Goal: Task Accomplishment & Management: Use online tool/utility

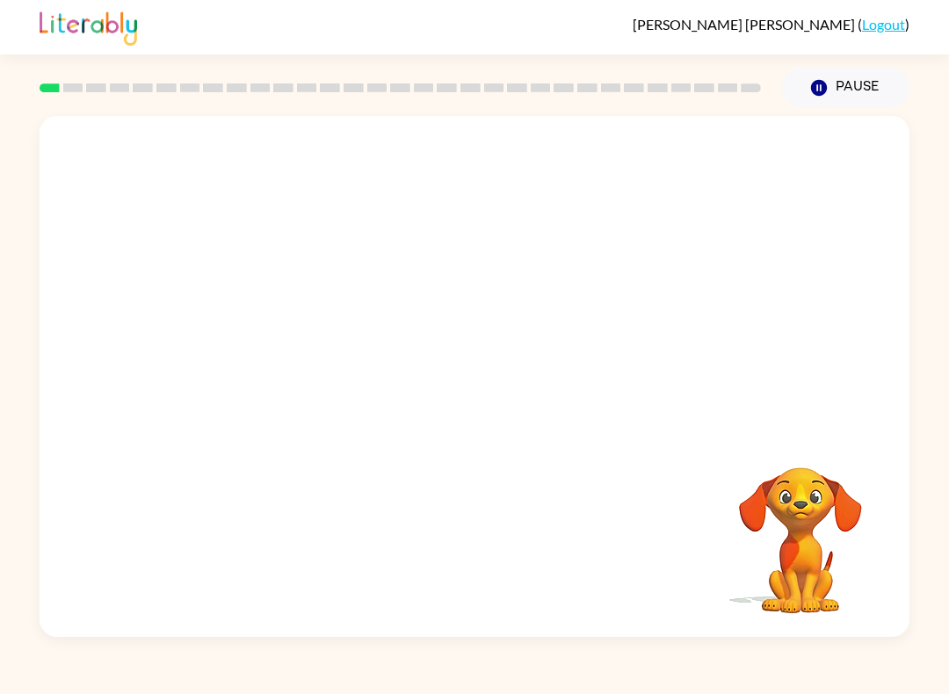
click at [834, 62] on div "Pause Pause" at bounding box center [846, 88] width 149 height 62
click at [823, 78] on button "Pause Pause" at bounding box center [845, 88] width 127 height 40
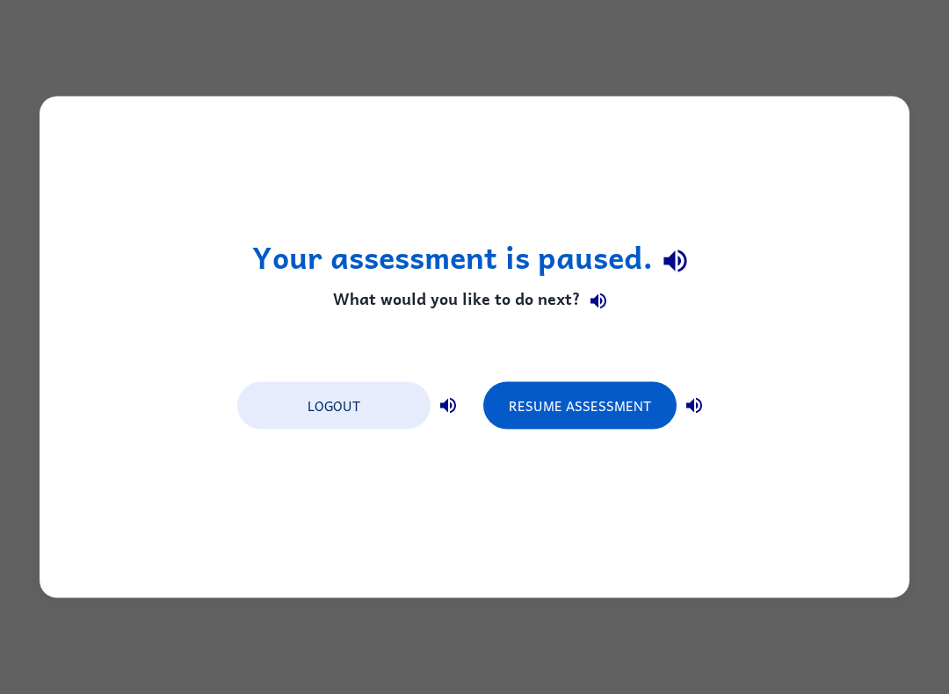
click at [579, 407] on button "Resume Assessment" at bounding box center [579, 405] width 193 height 47
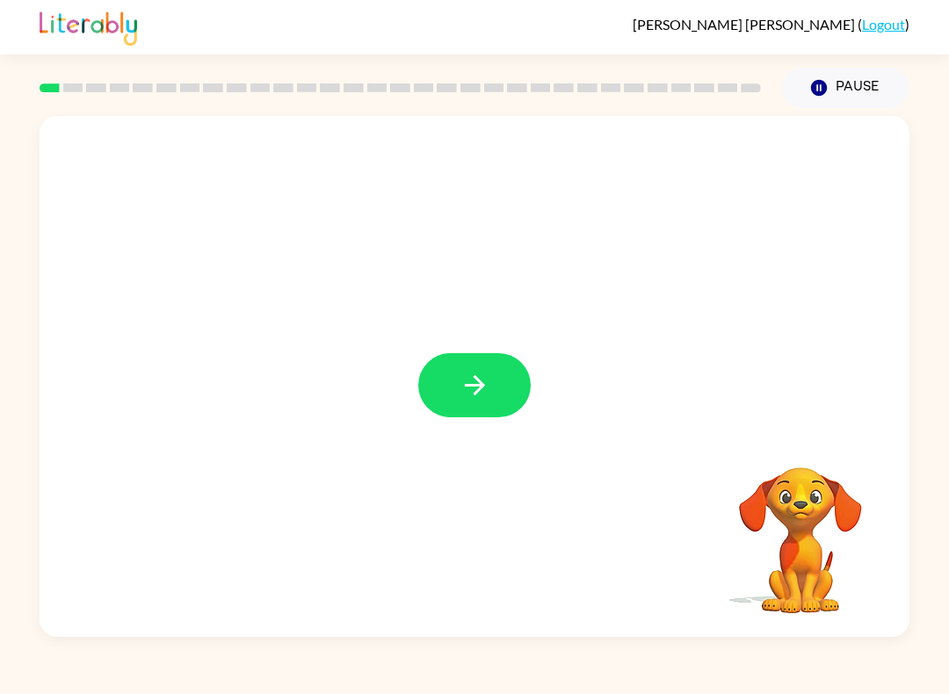
click at [482, 411] on button "button" at bounding box center [474, 385] width 112 height 64
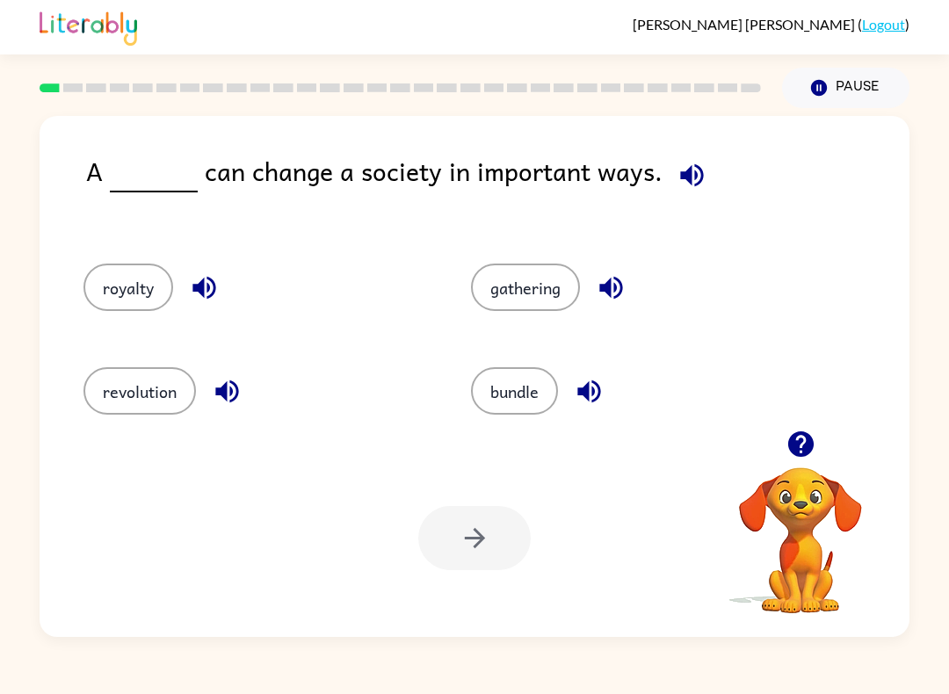
click at [530, 388] on button "bundle" at bounding box center [514, 390] width 87 height 47
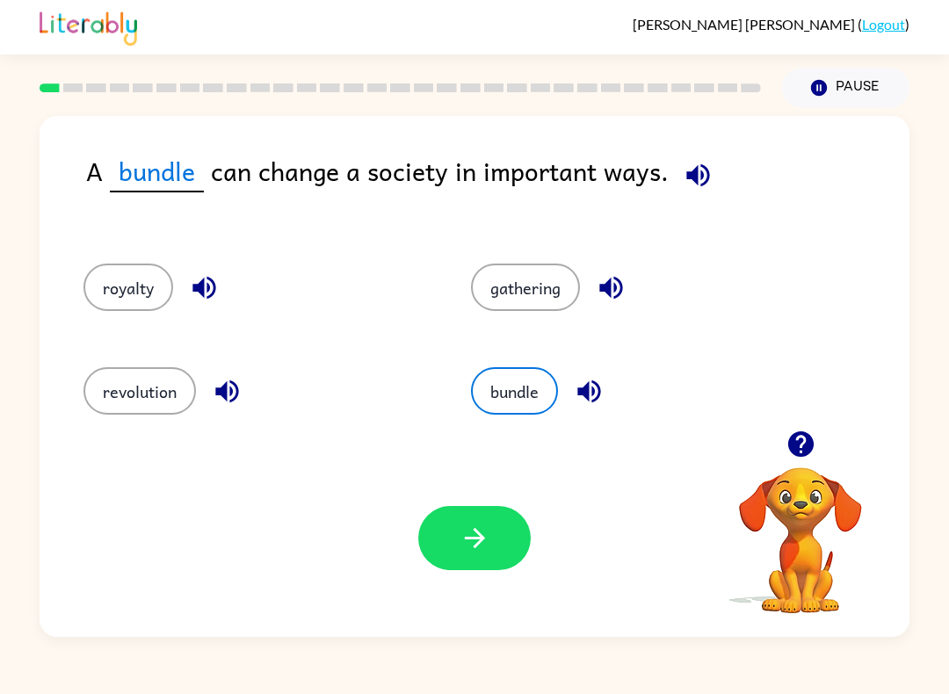
click at [138, 373] on button "revolution" at bounding box center [139, 390] width 112 height 47
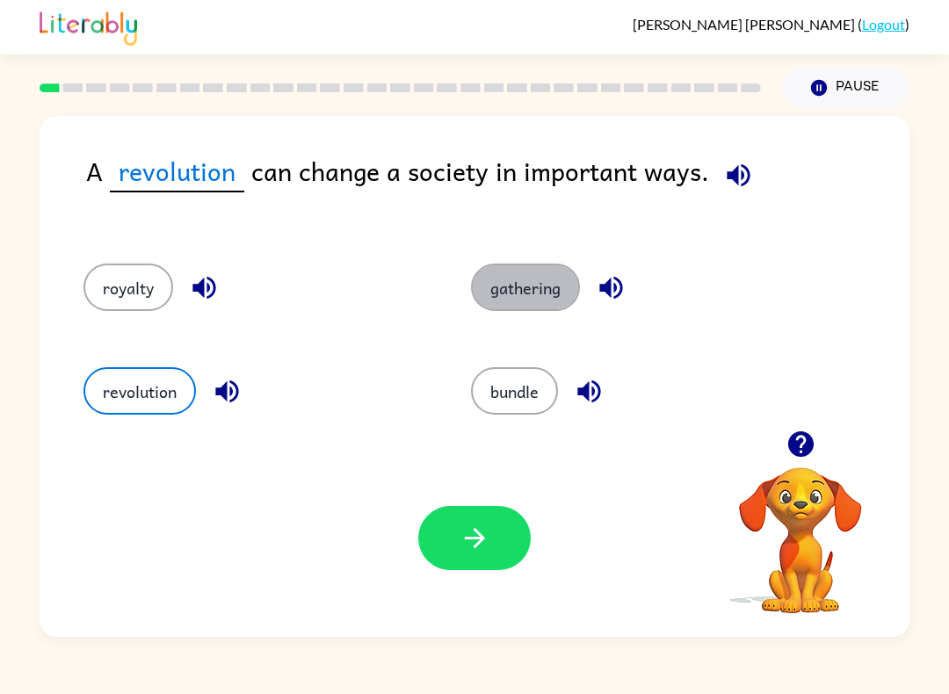
click at [533, 292] on button "gathering" at bounding box center [525, 287] width 109 height 47
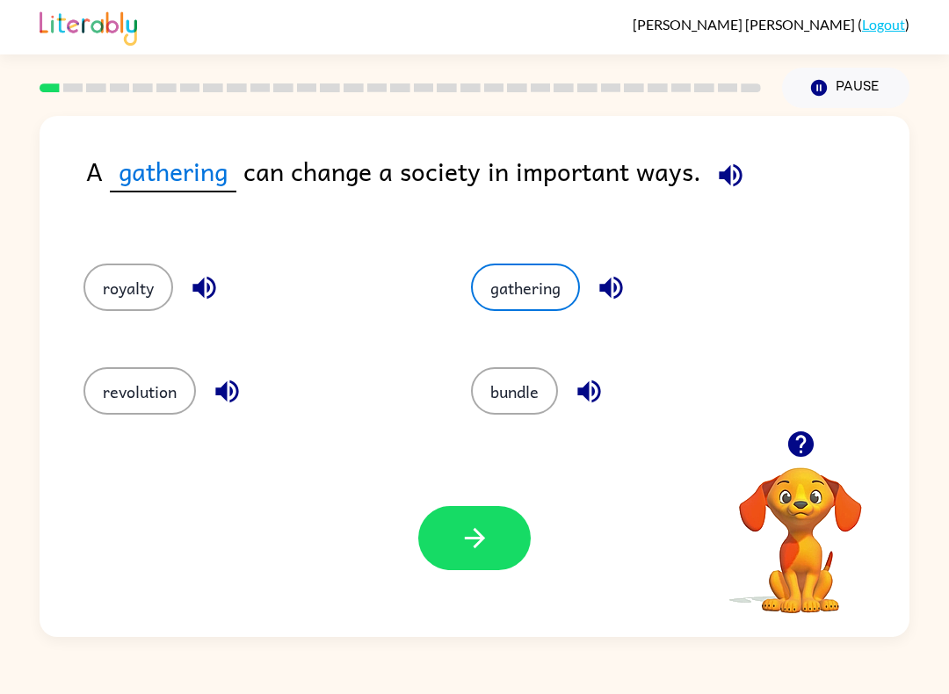
click at [114, 375] on button "revolution" at bounding box center [139, 390] width 112 height 47
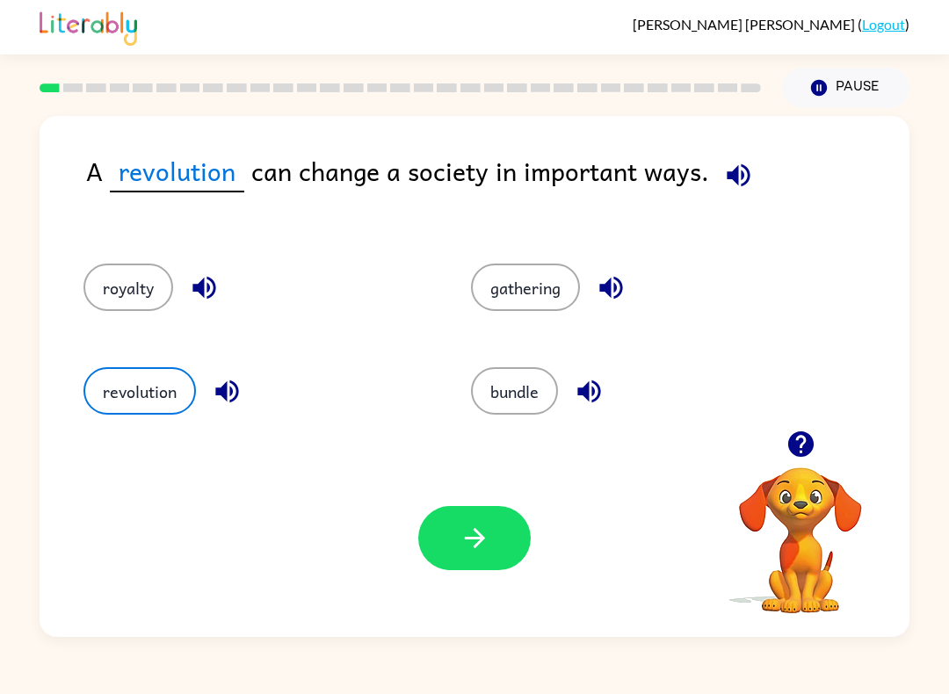
click at [478, 532] on icon "button" at bounding box center [475, 538] width 31 height 31
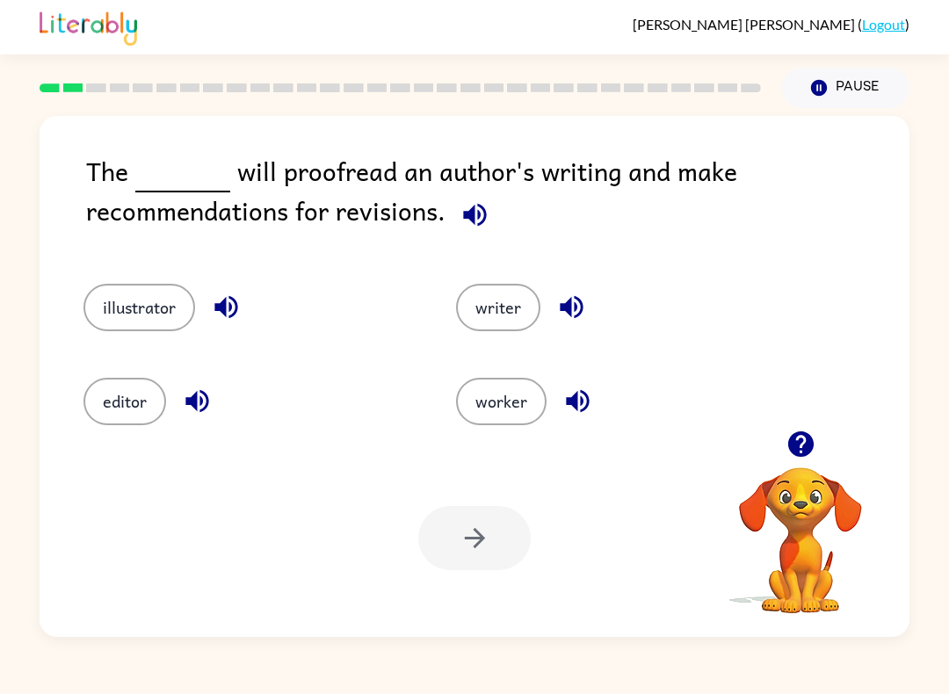
click at [134, 415] on button "editor" at bounding box center [124, 401] width 83 height 47
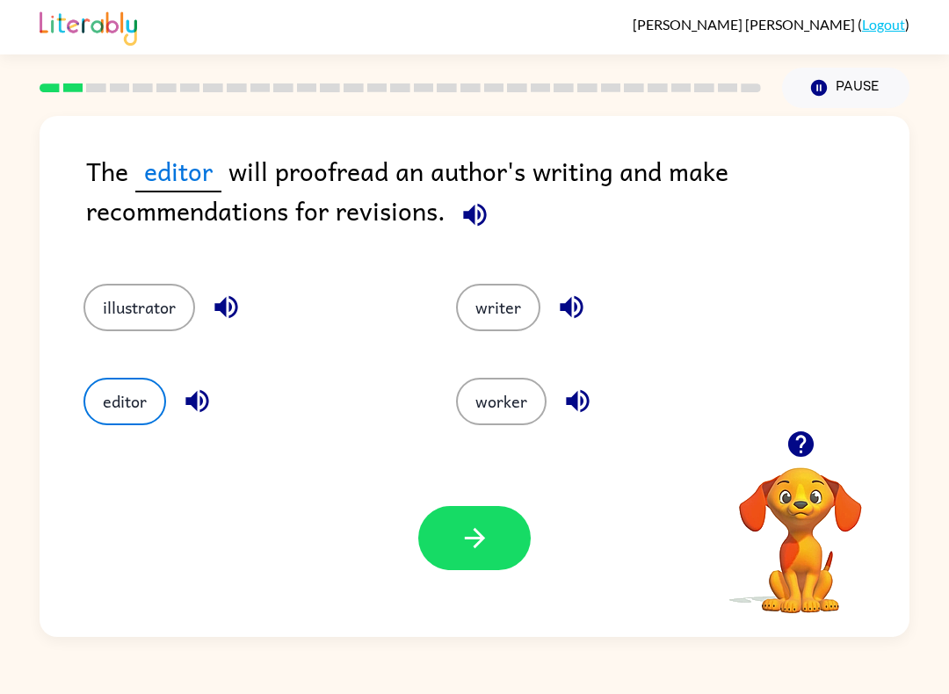
click at [485, 545] on icon "button" at bounding box center [475, 538] width 31 height 31
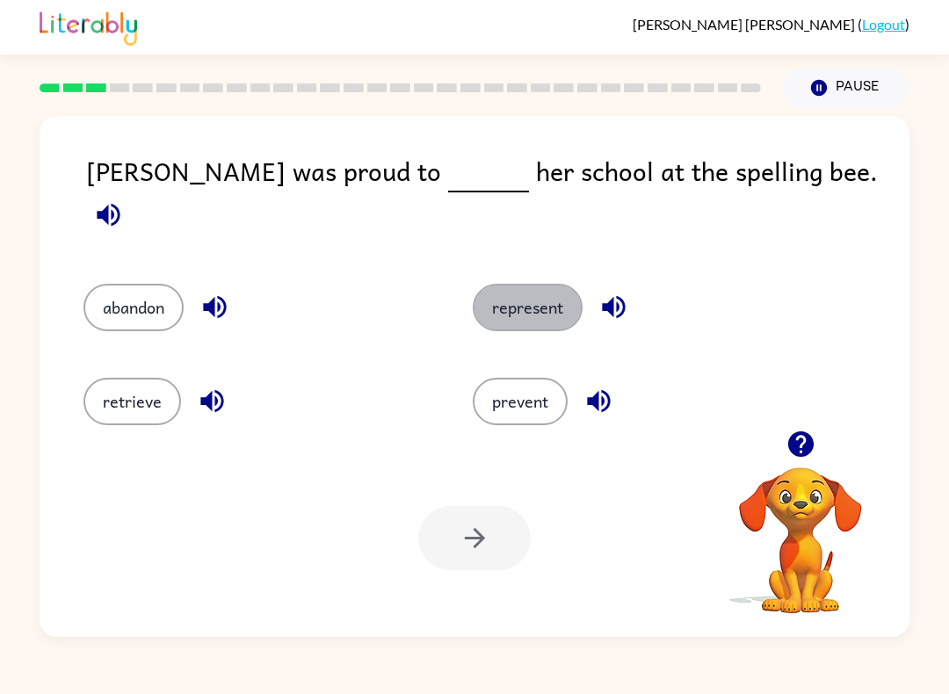
click at [537, 297] on button "represent" at bounding box center [528, 307] width 110 height 47
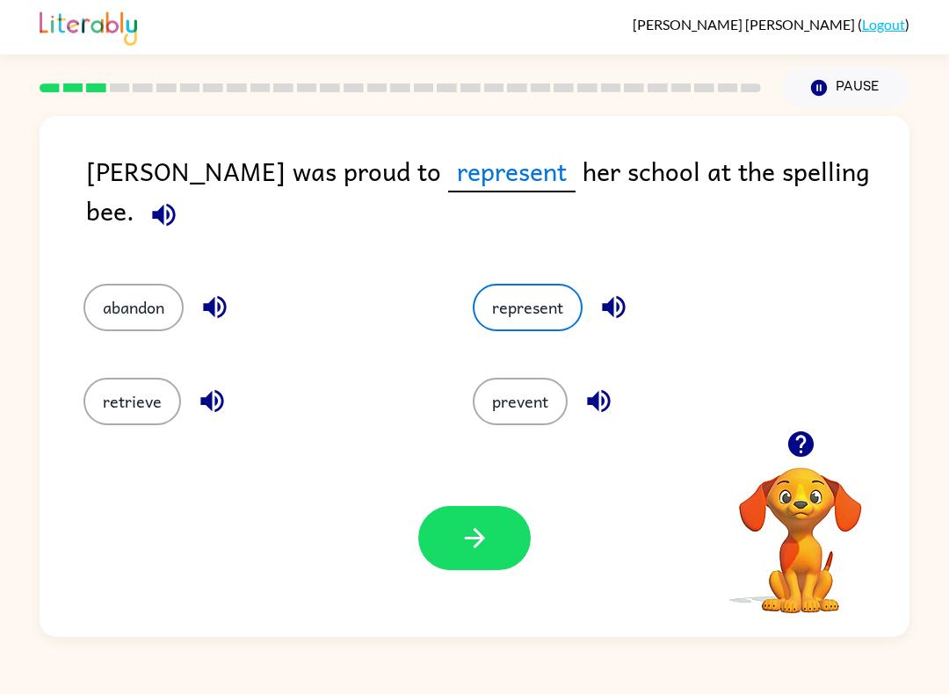
click at [477, 554] on icon "button" at bounding box center [475, 538] width 31 height 31
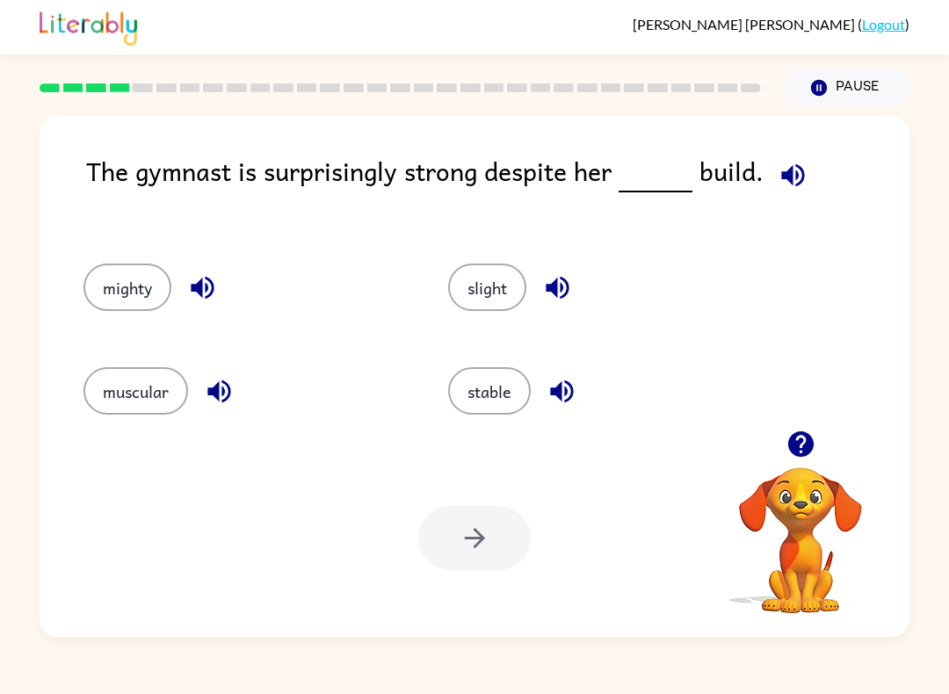
click at [479, 265] on button "slight" at bounding box center [487, 287] width 78 height 47
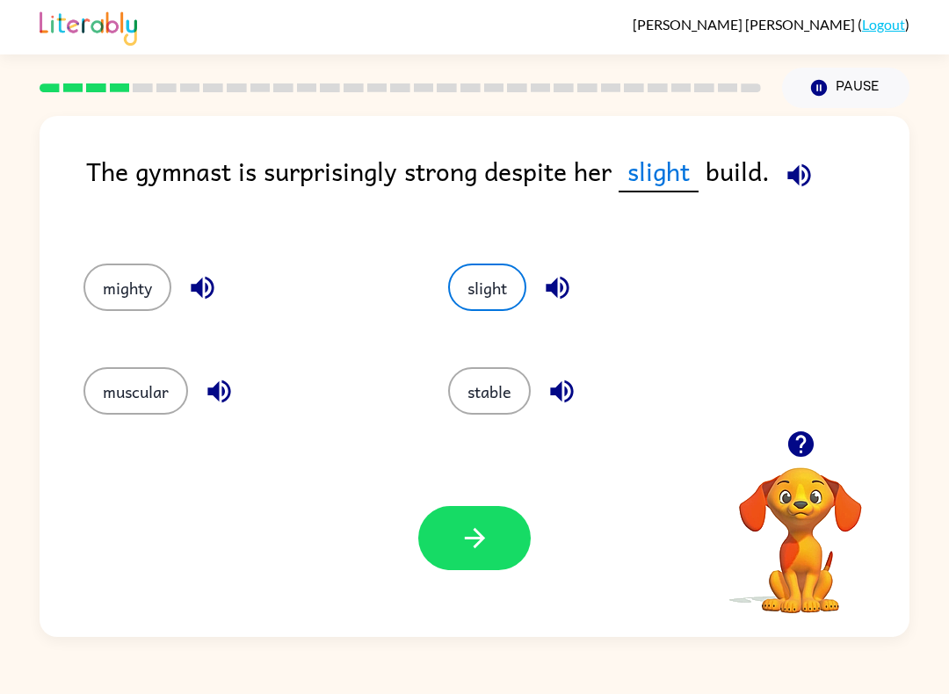
click at [490, 535] on button "button" at bounding box center [474, 538] width 112 height 64
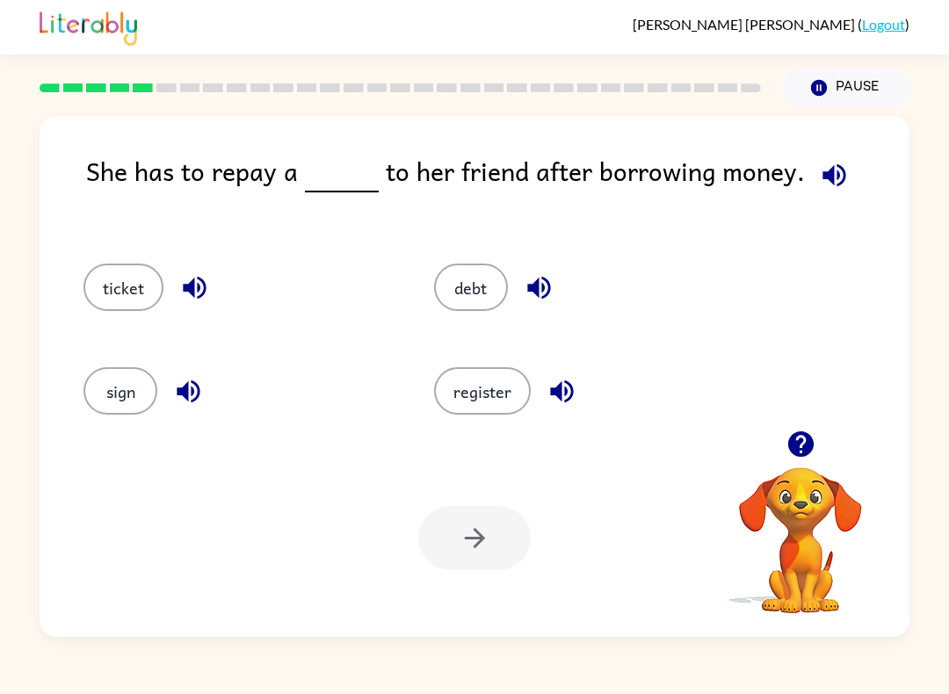
click at [478, 279] on button "debt" at bounding box center [471, 287] width 74 height 47
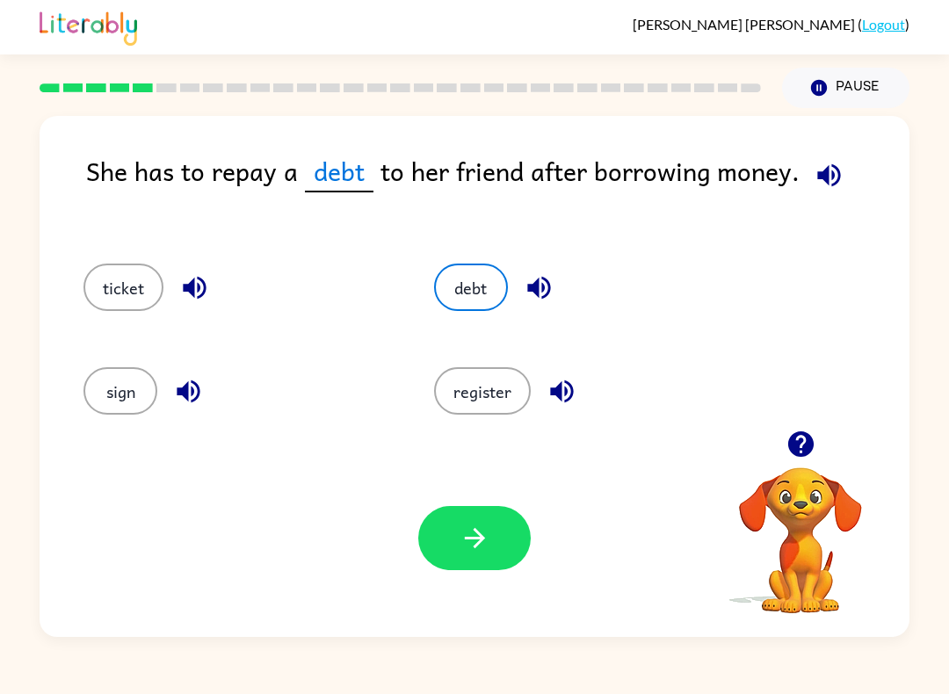
click at [512, 530] on button "button" at bounding box center [474, 538] width 112 height 64
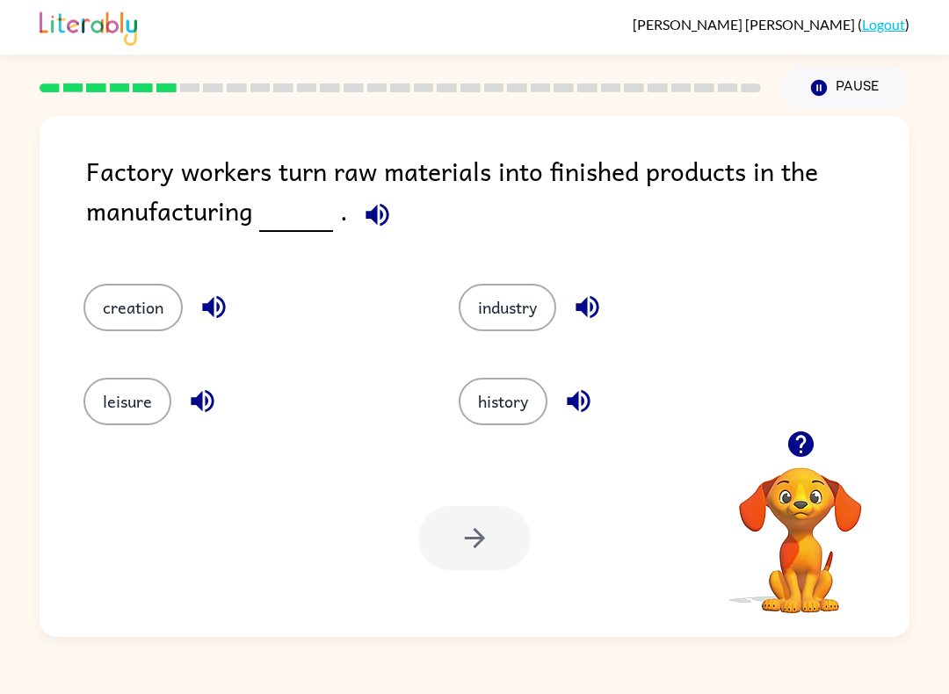
click at [518, 279] on div "industry" at bounding box center [612, 297] width 375 height 94
click at [537, 285] on button "industry" at bounding box center [508, 307] width 98 height 47
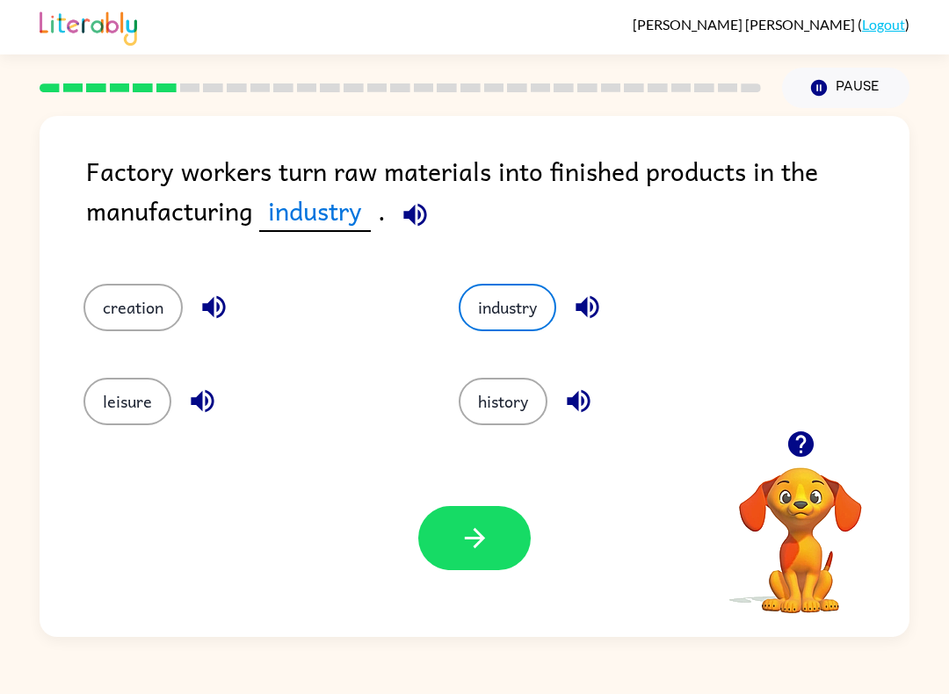
click at [507, 553] on button "button" at bounding box center [474, 538] width 112 height 64
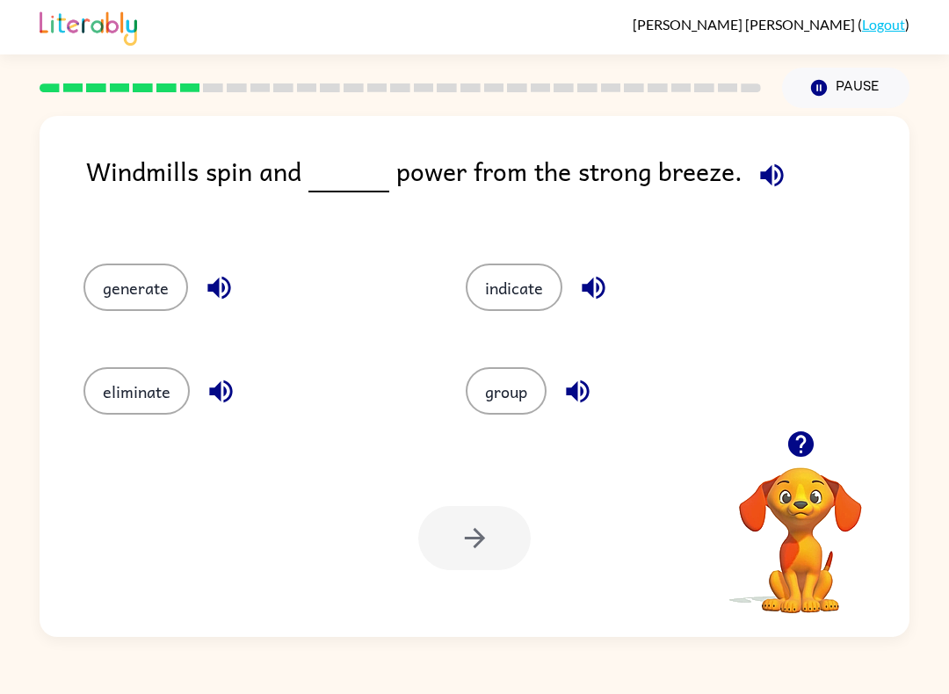
click at [156, 295] on button "generate" at bounding box center [135, 287] width 105 height 47
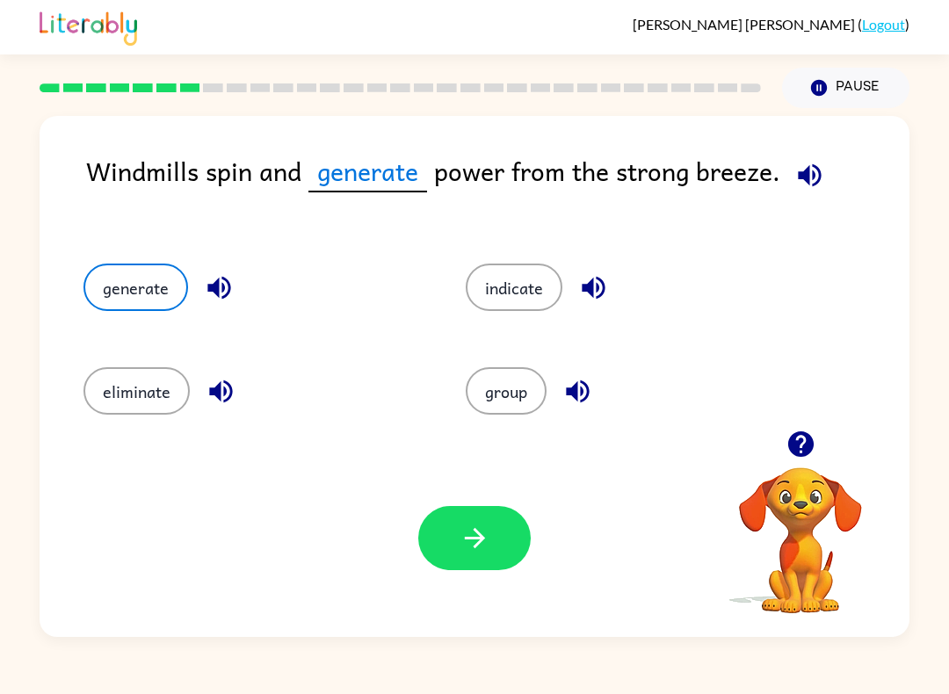
click at [476, 563] on button "button" at bounding box center [474, 538] width 112 height 64
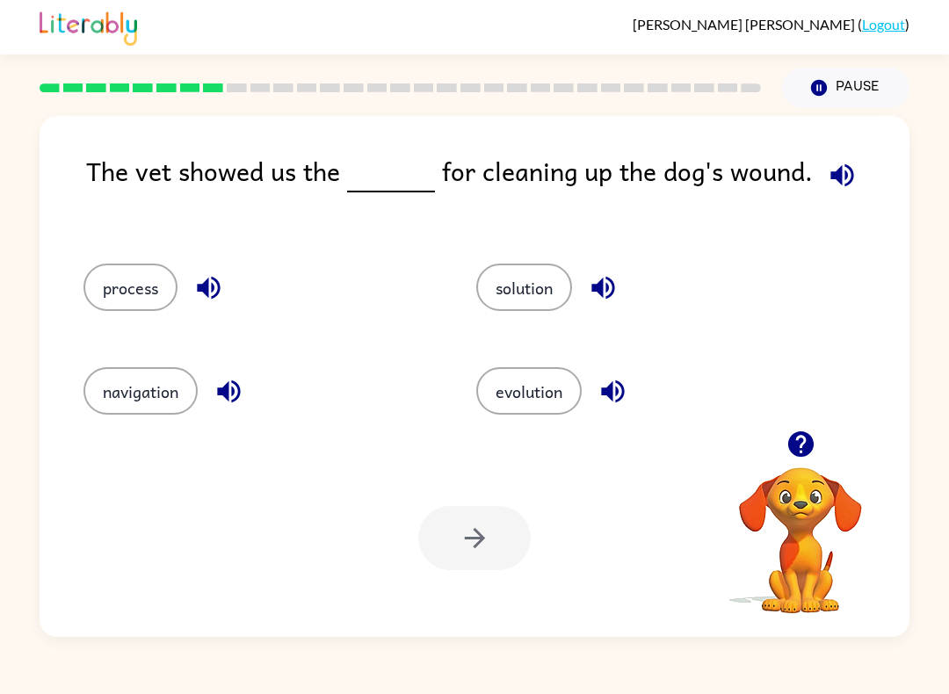
click at [152, 261] on div "process" at bounding box center [246, 282] width 393 height 104
click at [529, 279] on button "solution" at bounding box center [524, 287] width 96 height 47
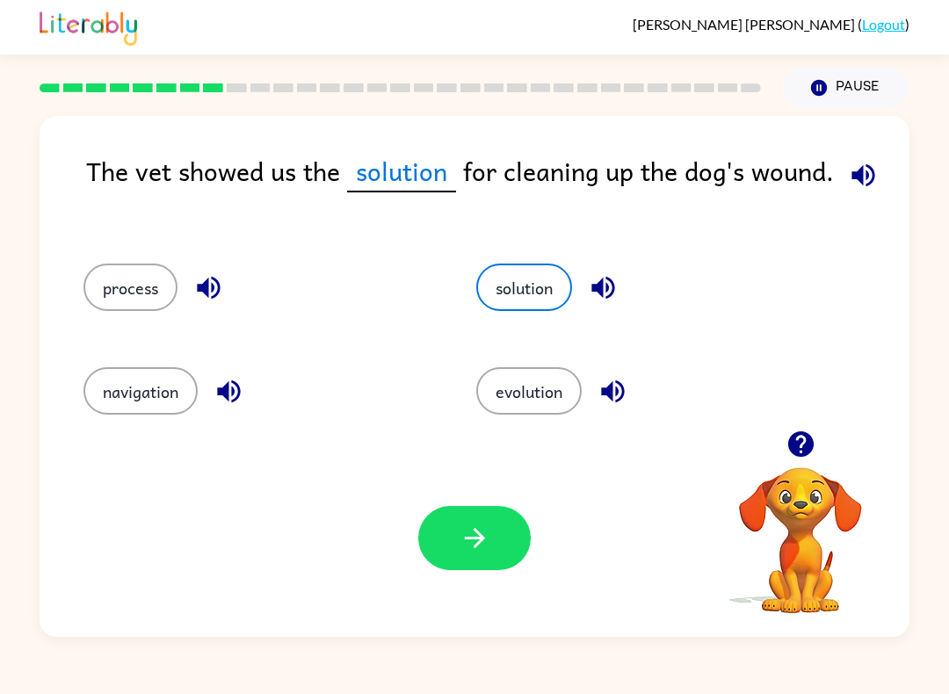
click at [465, 551] on icon "button" at bounding box center [475, 538] width 31 height 31
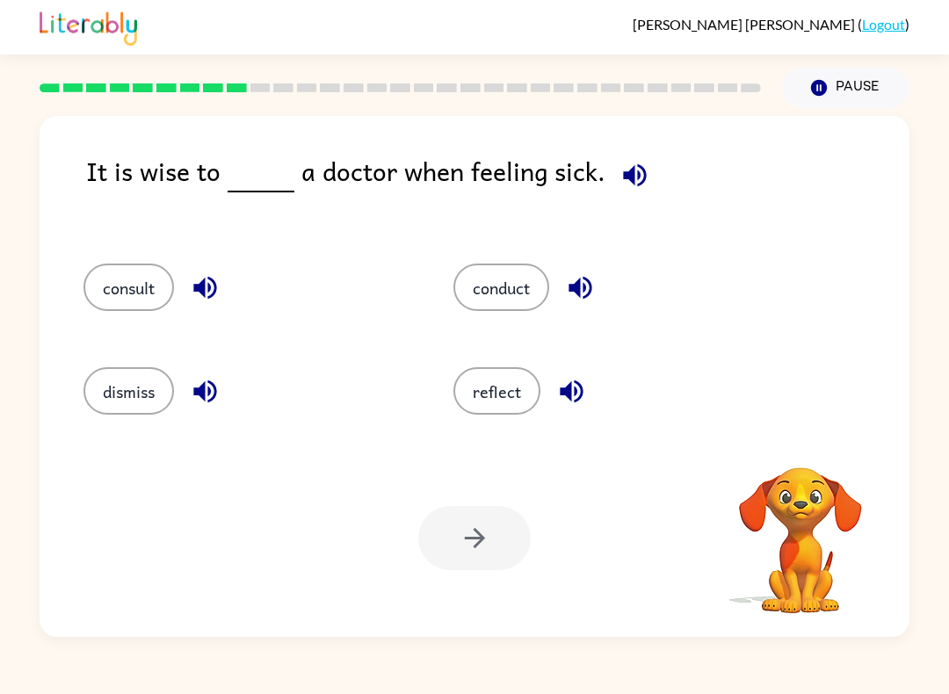
click at [94, 315] on div "consult" at bounding box center [235, 282] width 370 height 104
click at [125, 268] on button "consult" at bounding box center [128, 287] width 91 height 47
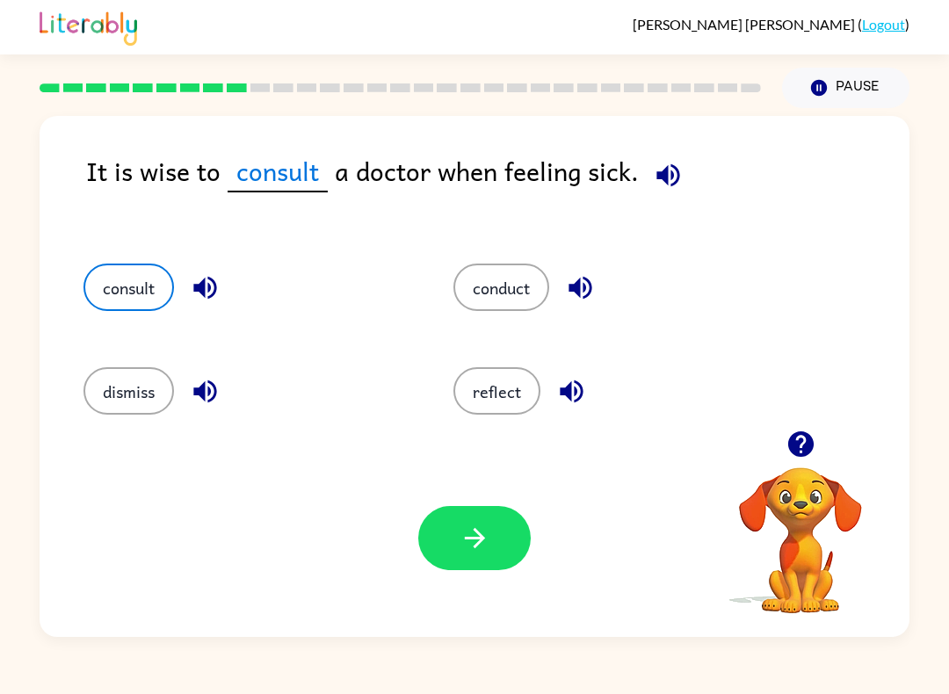
click at [499, 541] on button "button" at bounding box center [474, 538] width 112 height 64
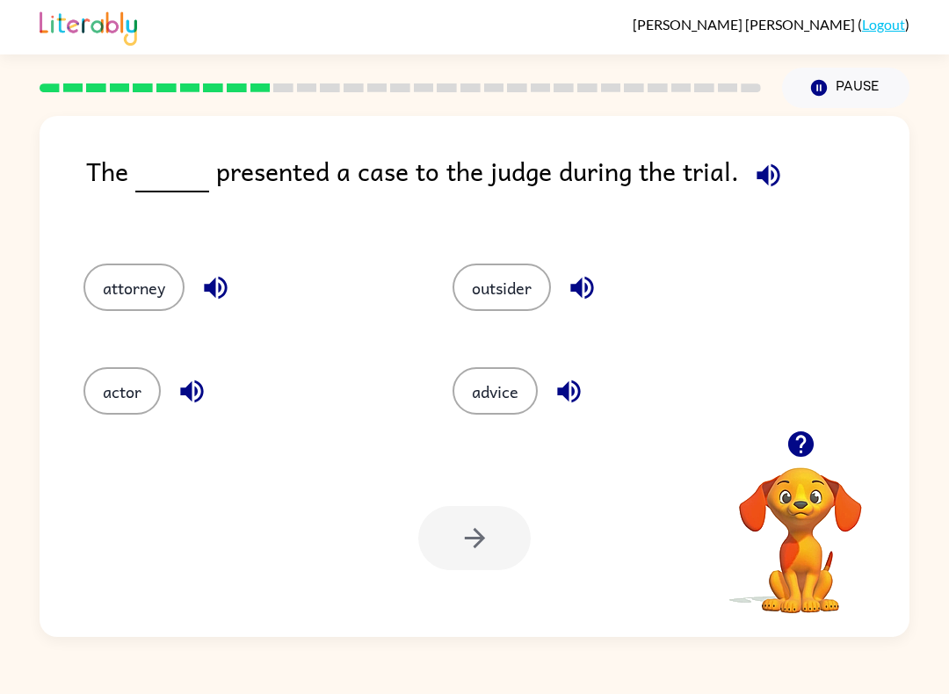
click at [539, 272] on button "outsider" at bounding box center [502, 287] width 98 height 47
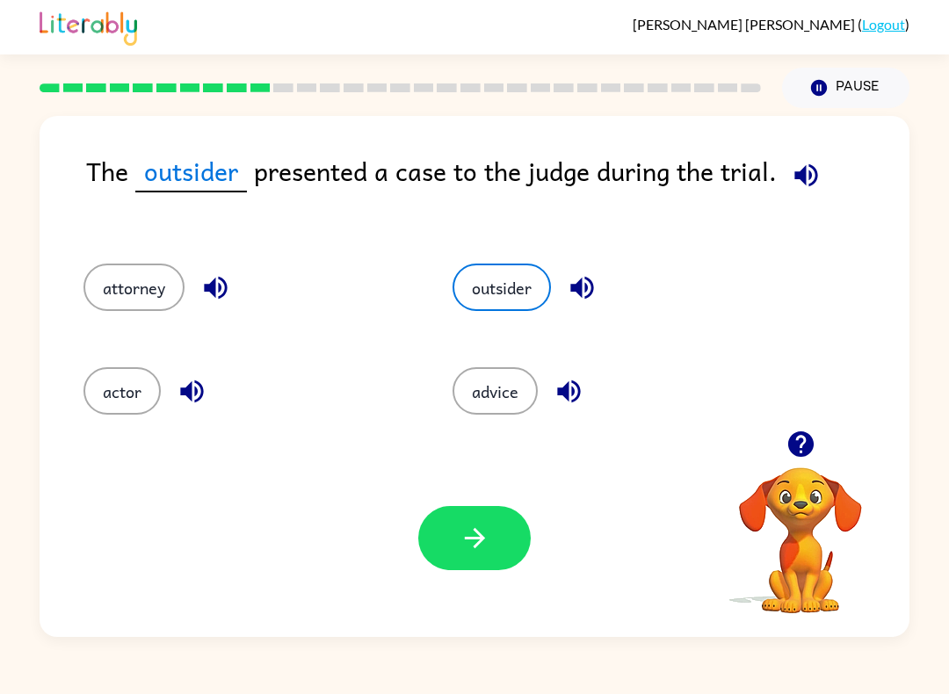
click at [480, 547] on icon "button" at bounding box center [475, 538] width 31 height 31
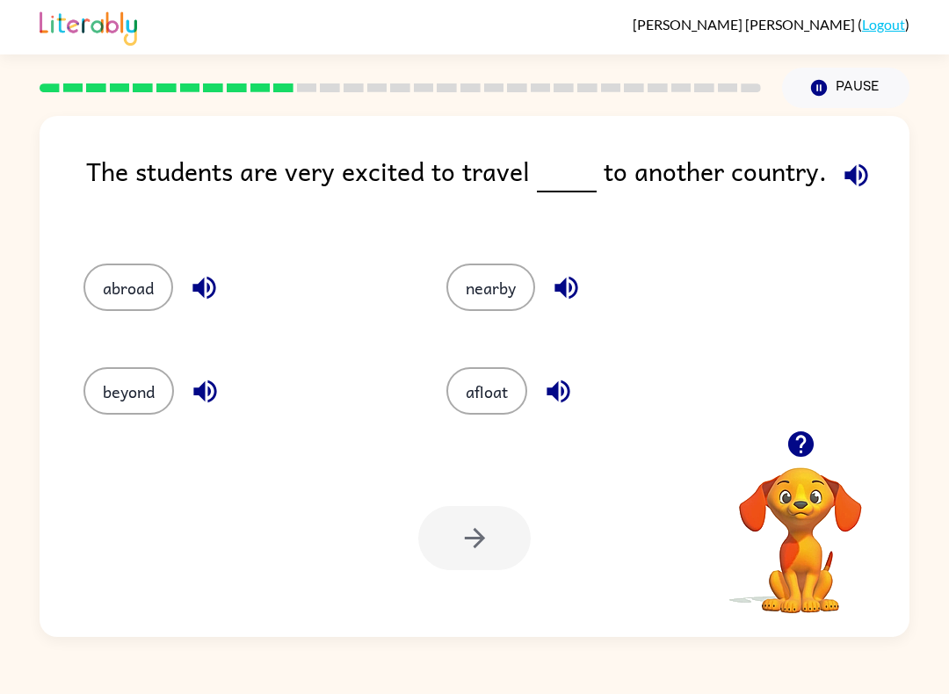
click at [118, 271] on button "abroad" at bounding box center [128, 287] width 90 height 47
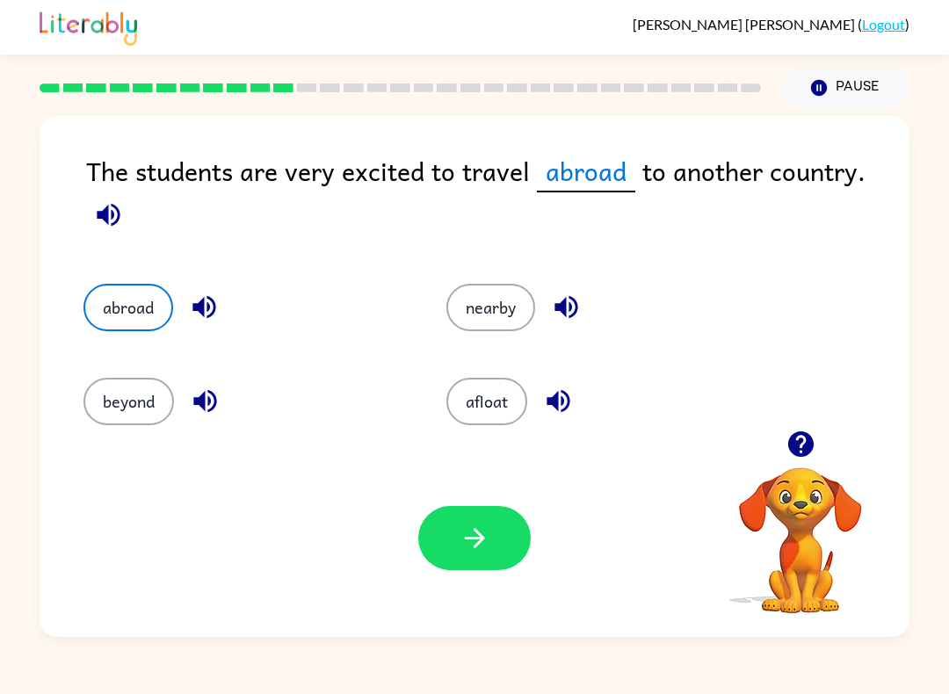
click at [515, 555] on button "button" at bounding box center [474, 538] width 112 height 64
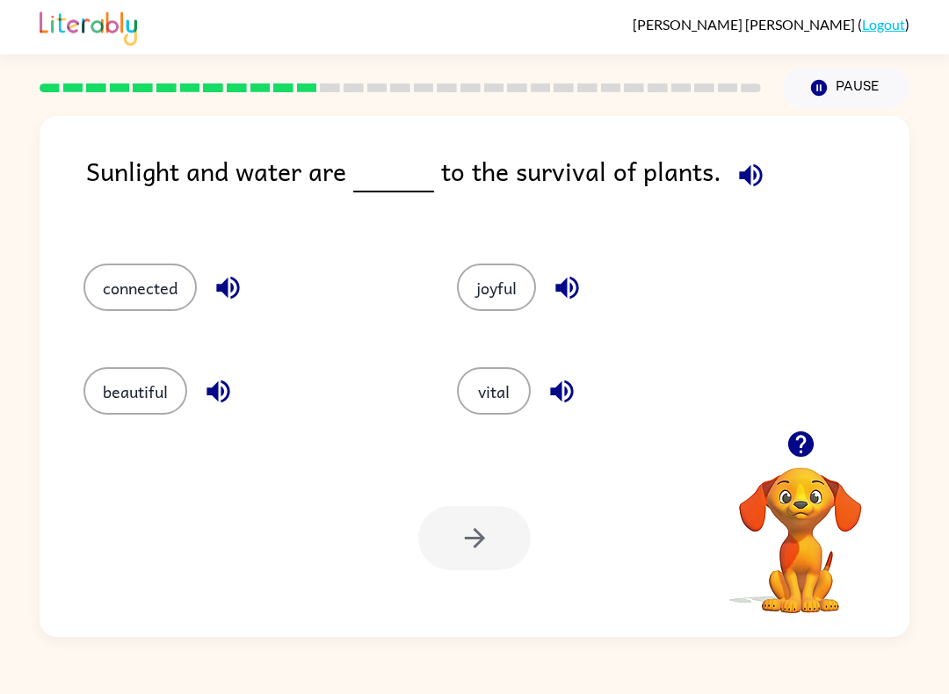
click at [512, 374] on button "vital" at bounding box center [494, 390] width 74 height 47
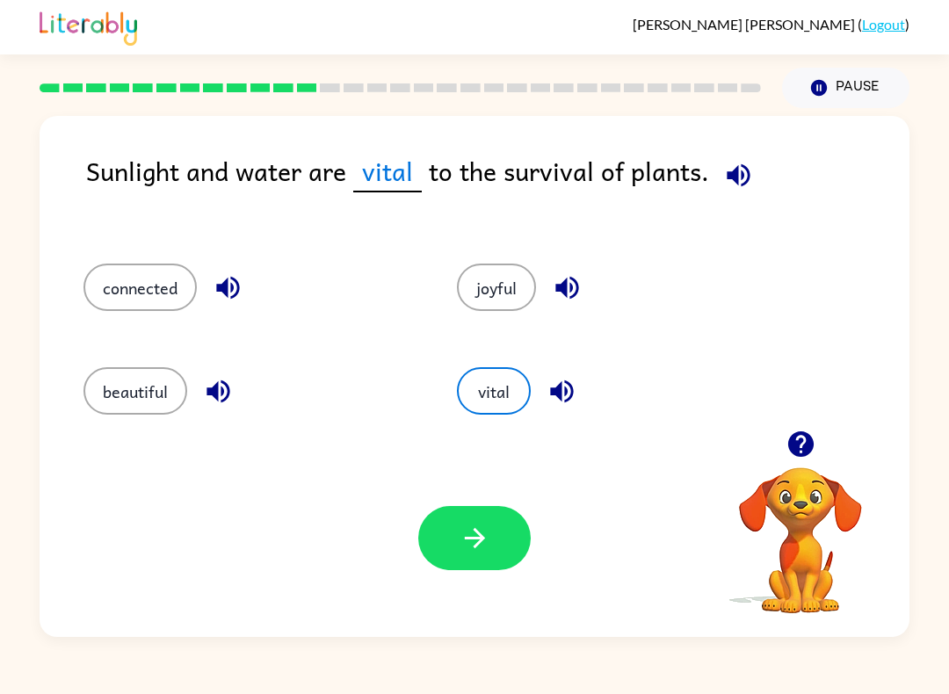
click at [469, 525] on icon "button" at bounding box center [475, 538] width 31 height 31
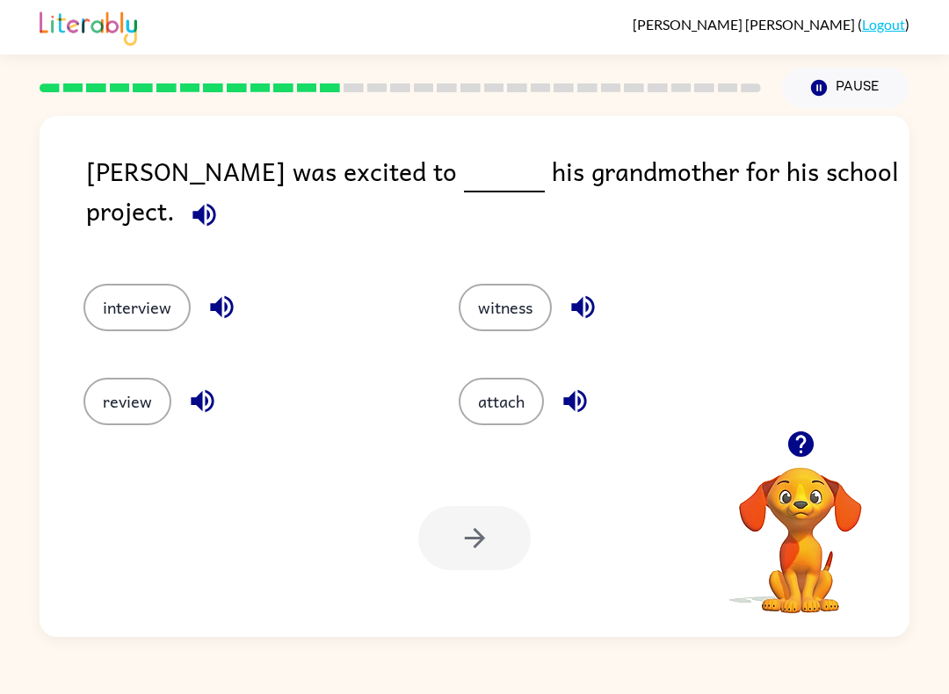
click at [123, 285] on button "interview" at bounding box center [136, 307] width 107 height 47
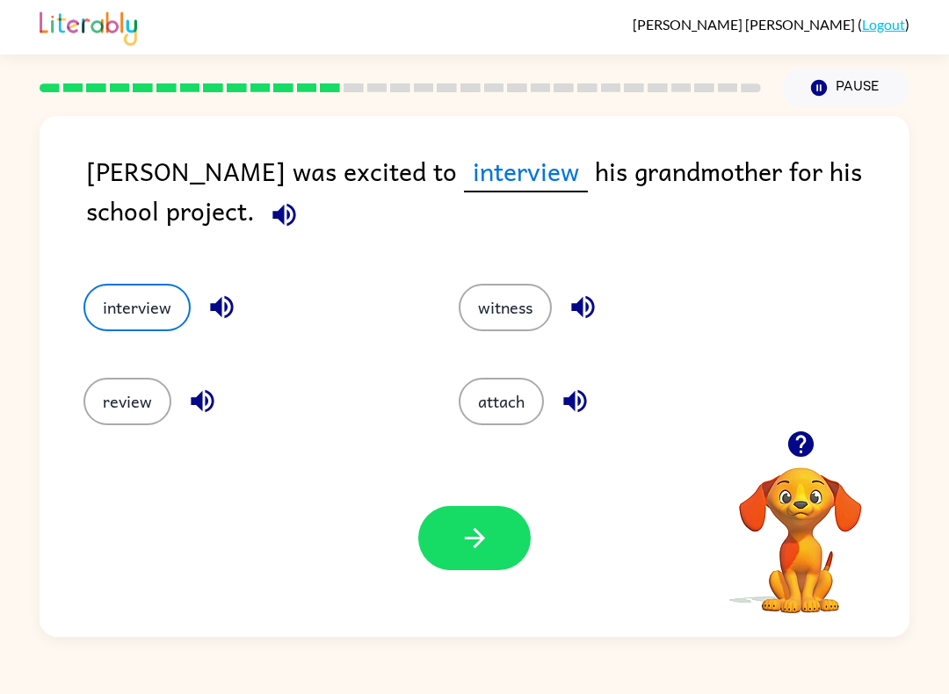
click at [546, 307] on button "witness" at bounding box center [505, 307] width 93 height 47
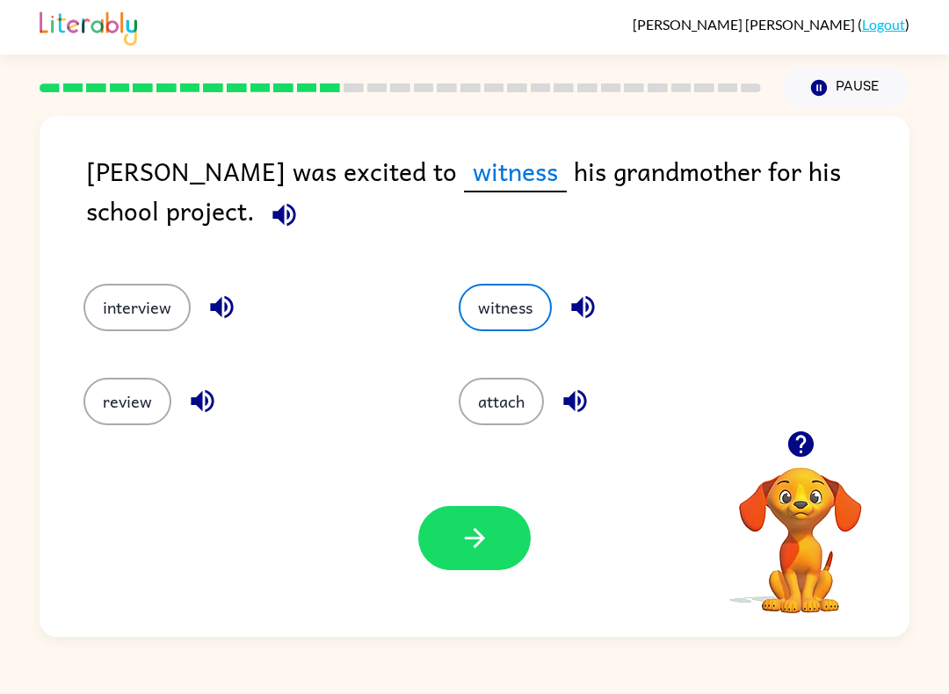
click at [504, 406] on button "attach" at bounding box center [501, 401] width 85 height 47
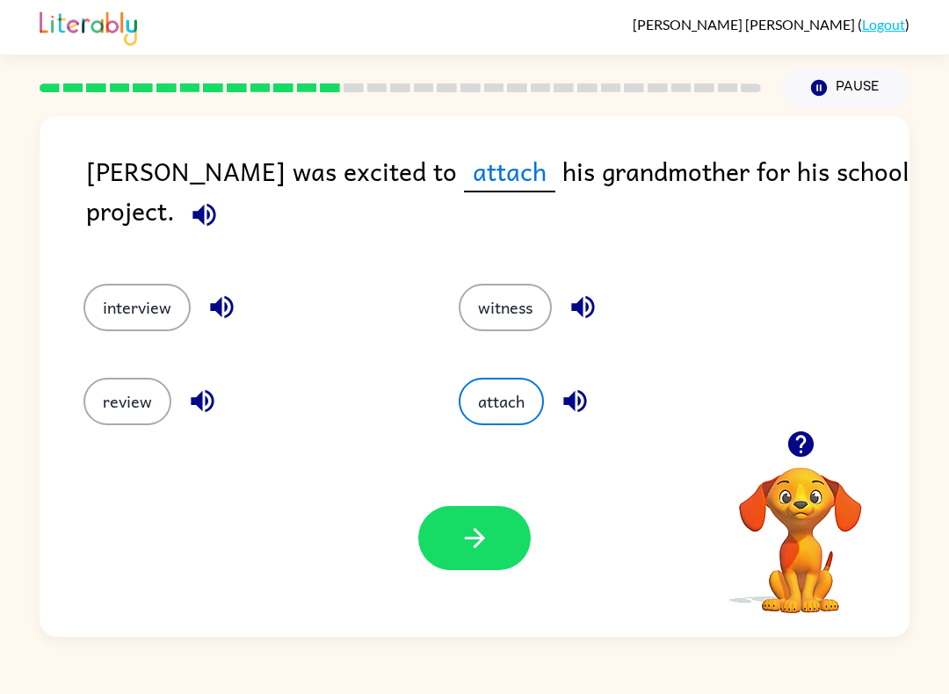
click at [119, 402] on button "review" at bounding box center [127, 401] width 88 height 47
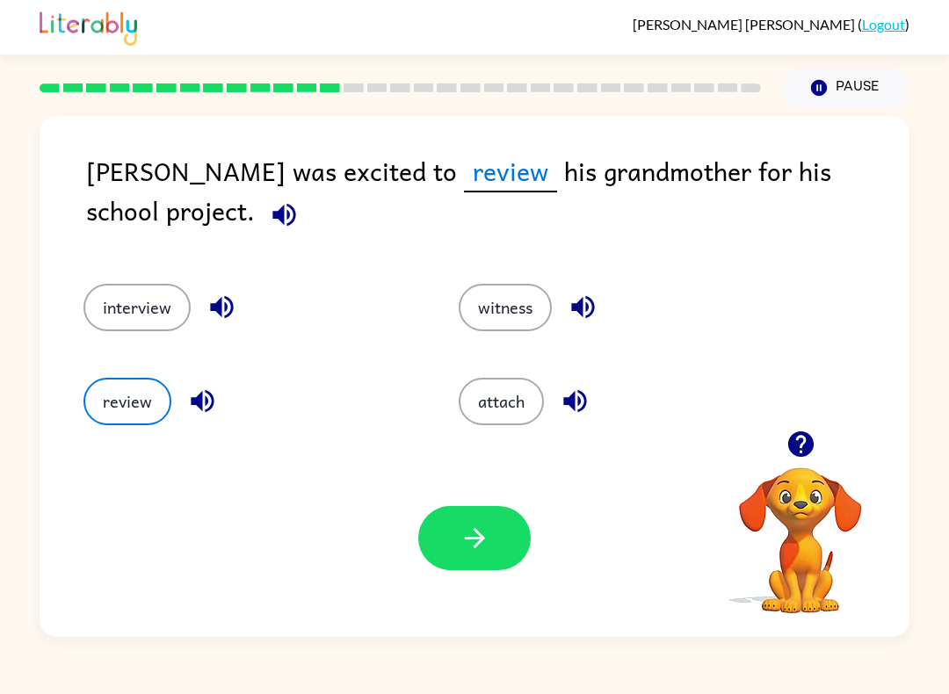
click at [187, 308] on button "interview" at bounding box center [136, 307] width 107 height 47
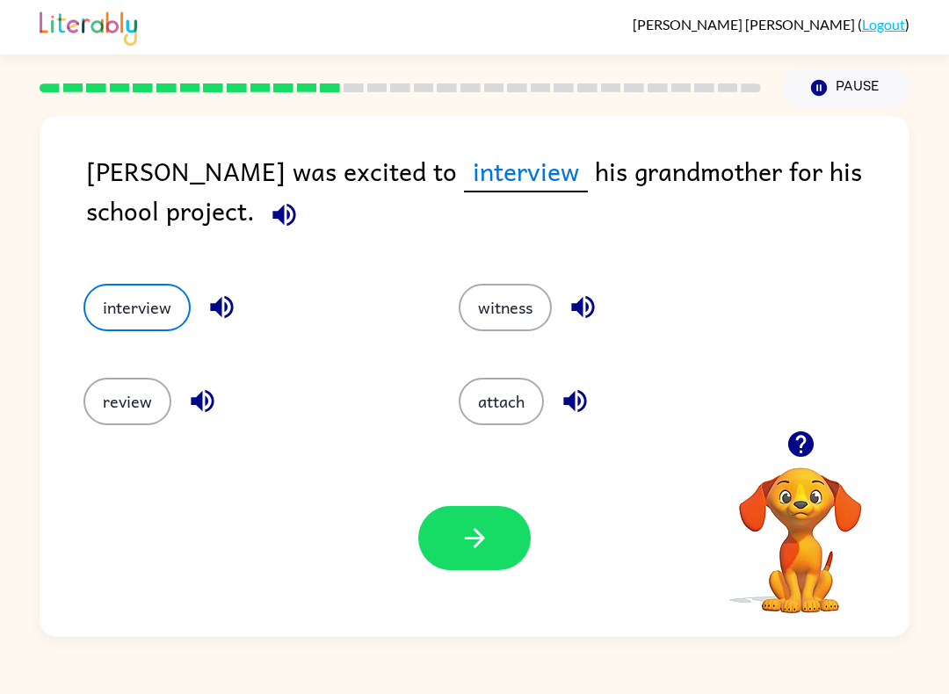
click at [524, 299] on button "witness" at bounding box center [505, 307] width 93 height 47
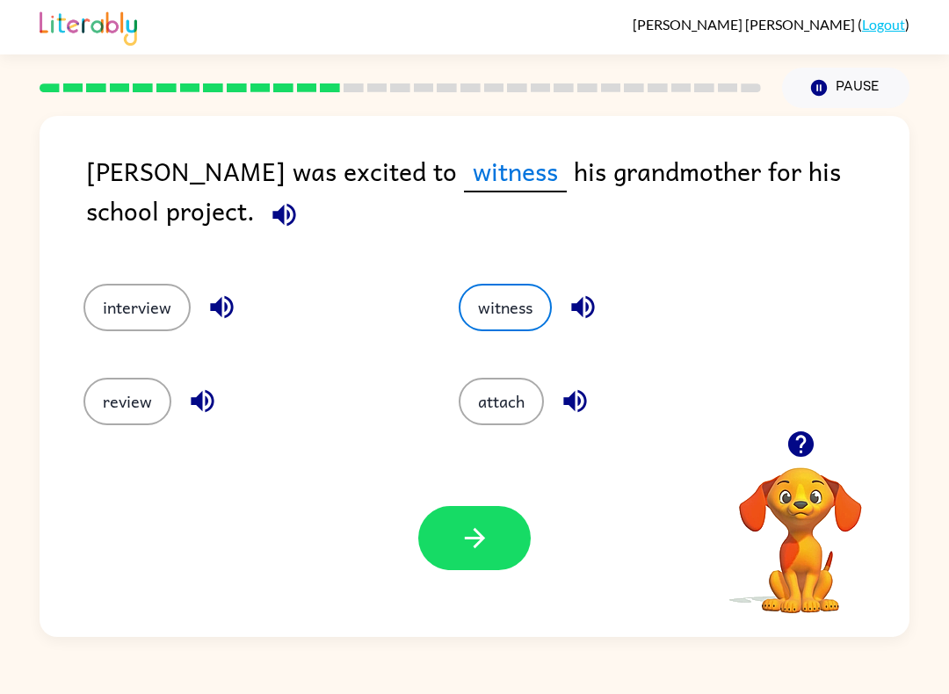
click at [502, 473] on div "Your browser must support playing .mp4 files to use Literably. Please try using…" at bounding box center [475, 538] width 870 height 198
click at [490, 528] on icon "button" at bounding box center [475, 538] width 31 height 31
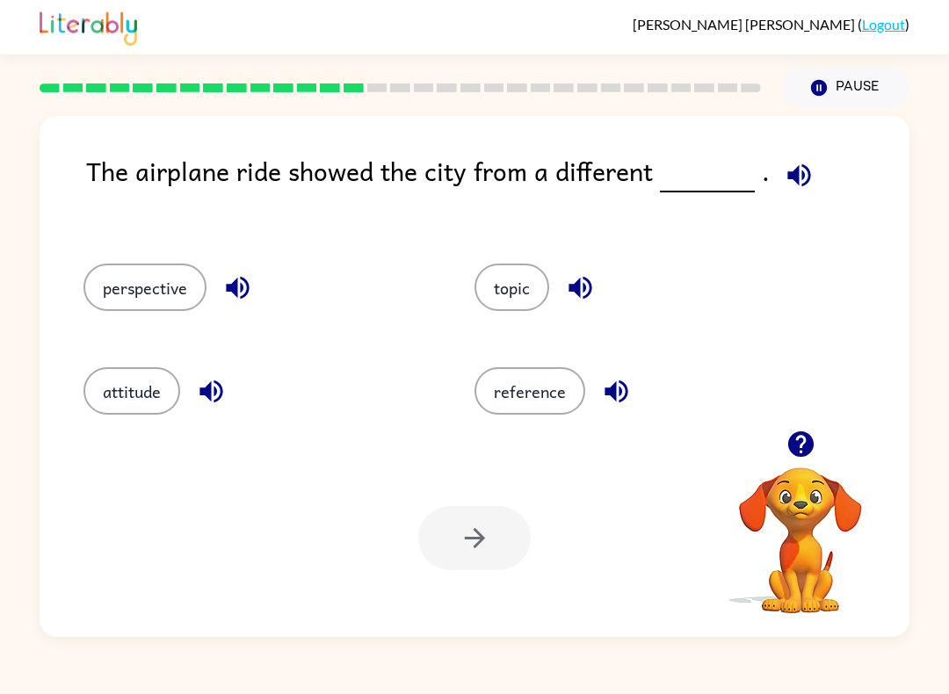
click at [531, 279] on button "topic" at bounding box center [512, 287] width 75 height 47
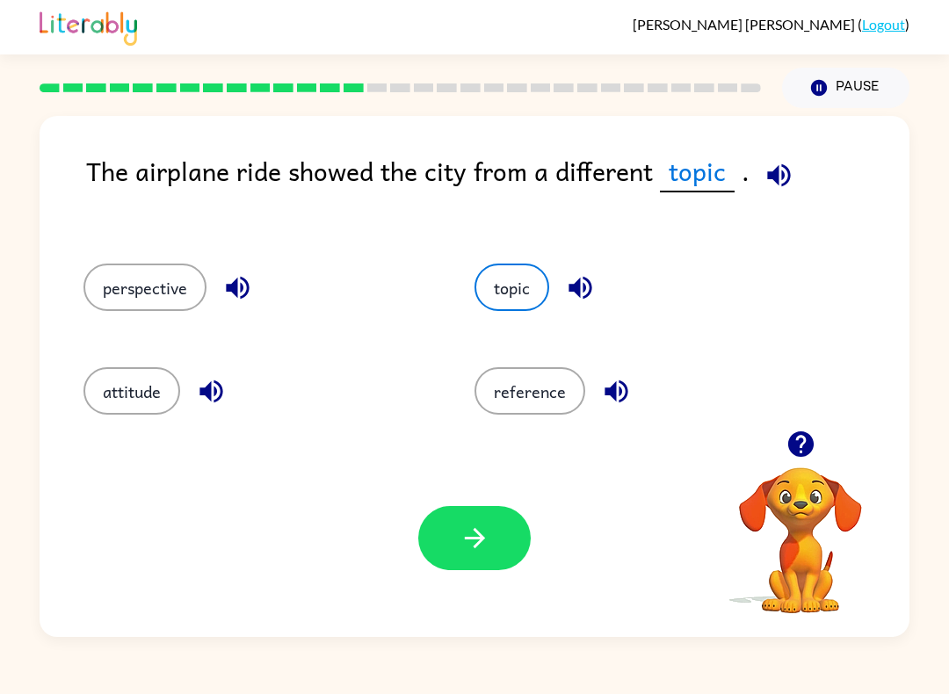
click at [154, 292] on button "perspective" at bounding box center [144, 287] width 123 height 47
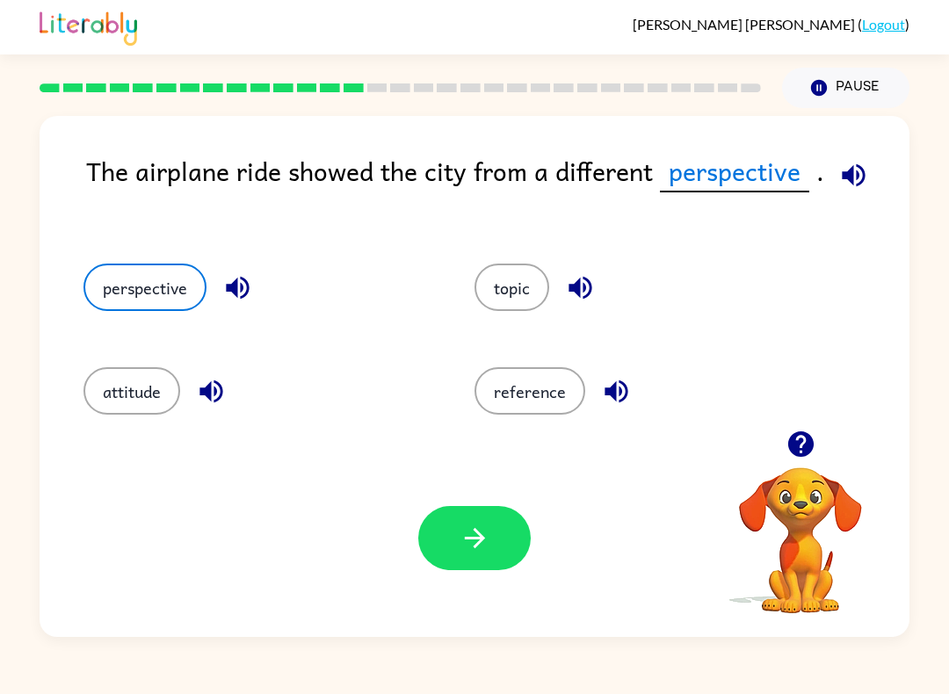
click at [476, 544] on icon "button" at bounding box center [475, 538] width 31 height 31
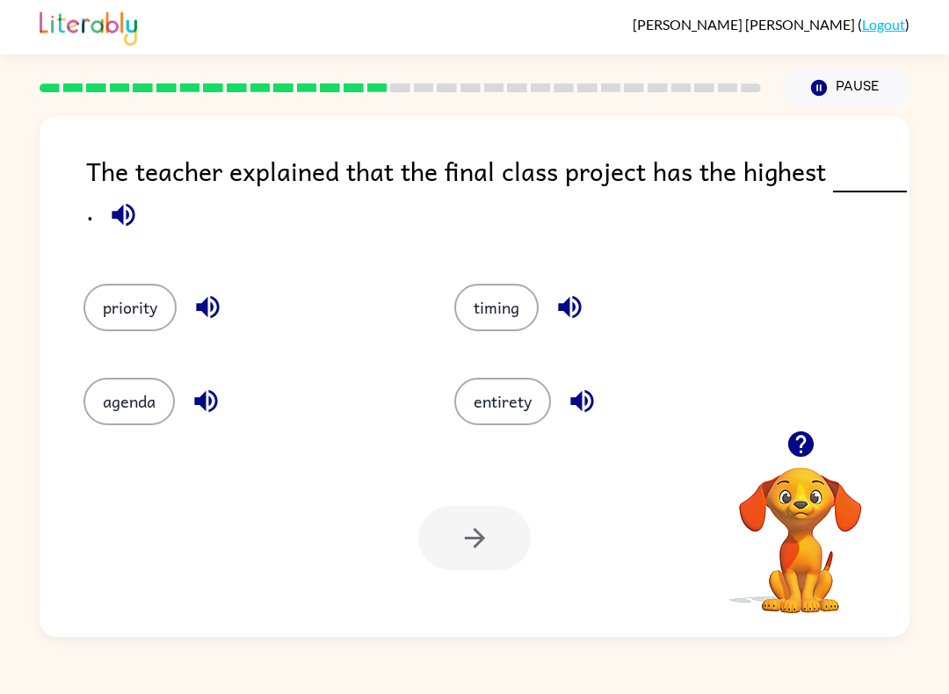
click at [103, 293] on button "priority" at bounding box center [129, 307] width 93 height 47
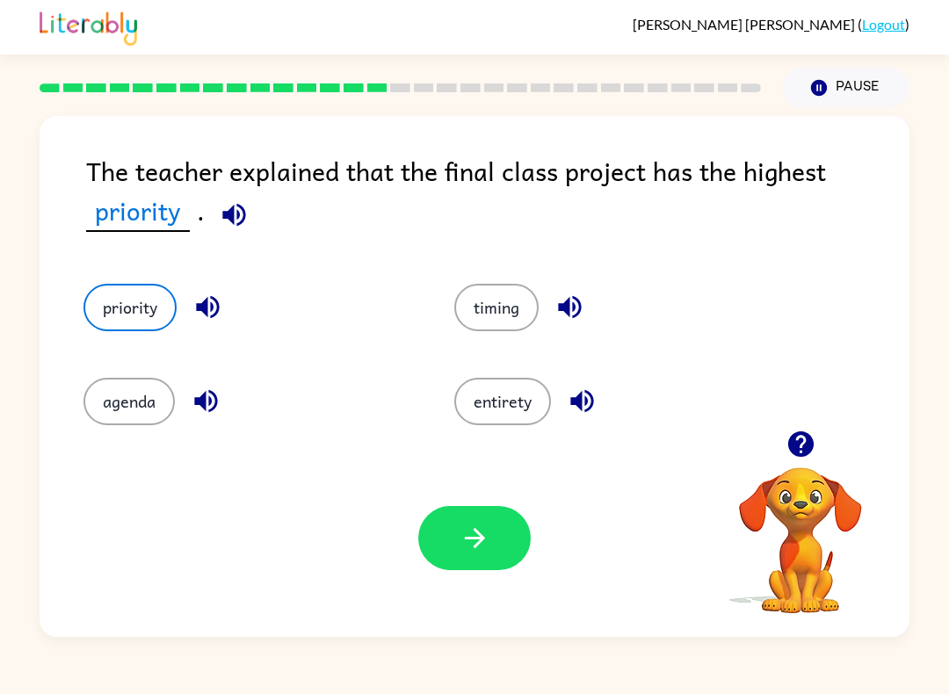
click at [486, 548] on icon "button" at bounding box center [475, 538] width 31 height 31
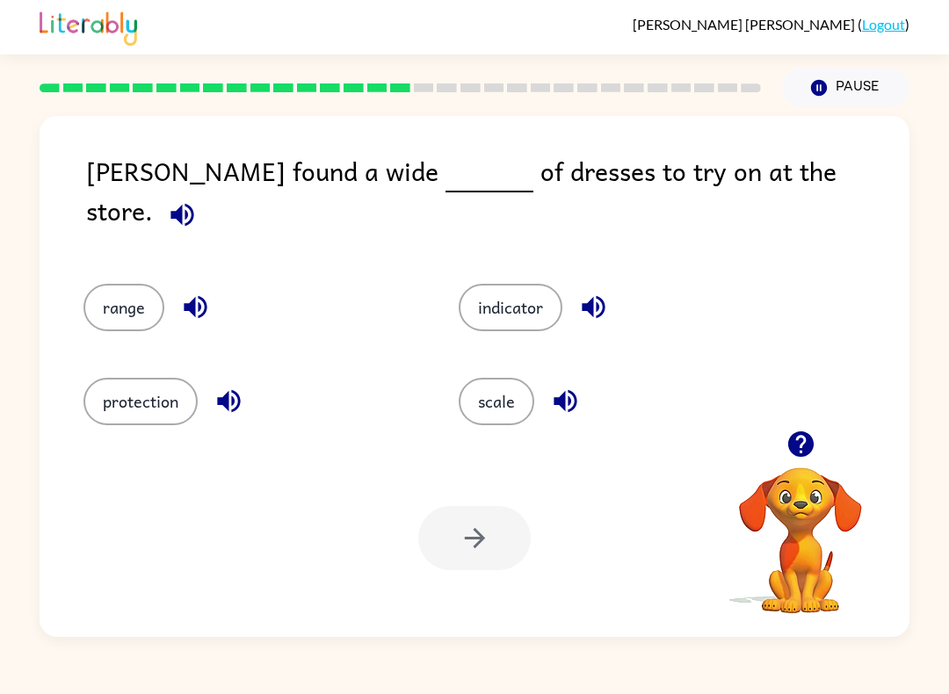
click at [497, 385] on button "scale" at bounding box center [497, 401] width 76 height 47
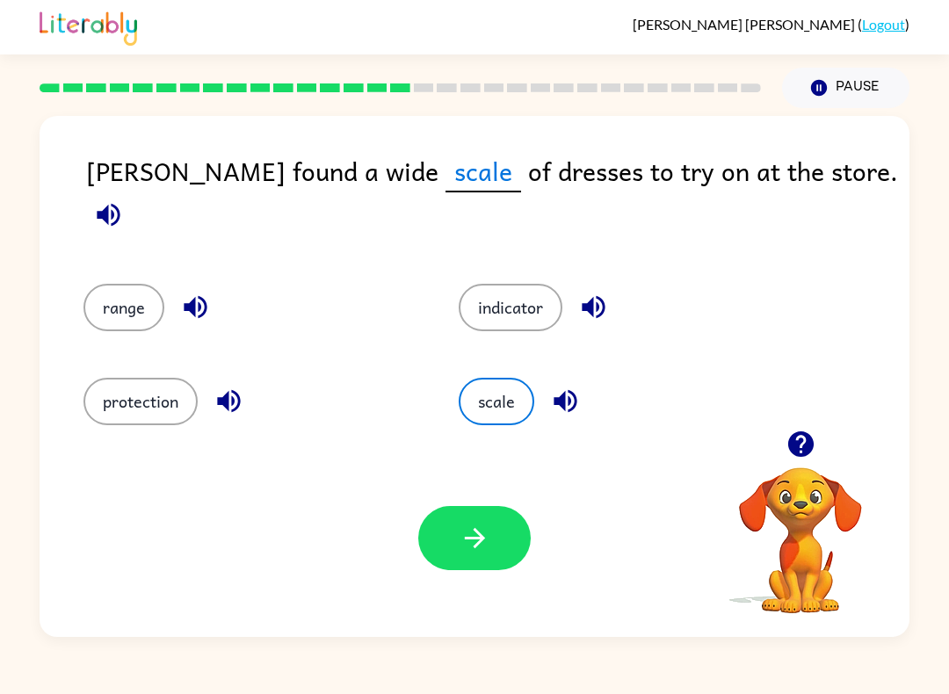
click at [480, 546] on icon "button" at bounding box center [475, 538] width 31 height 31
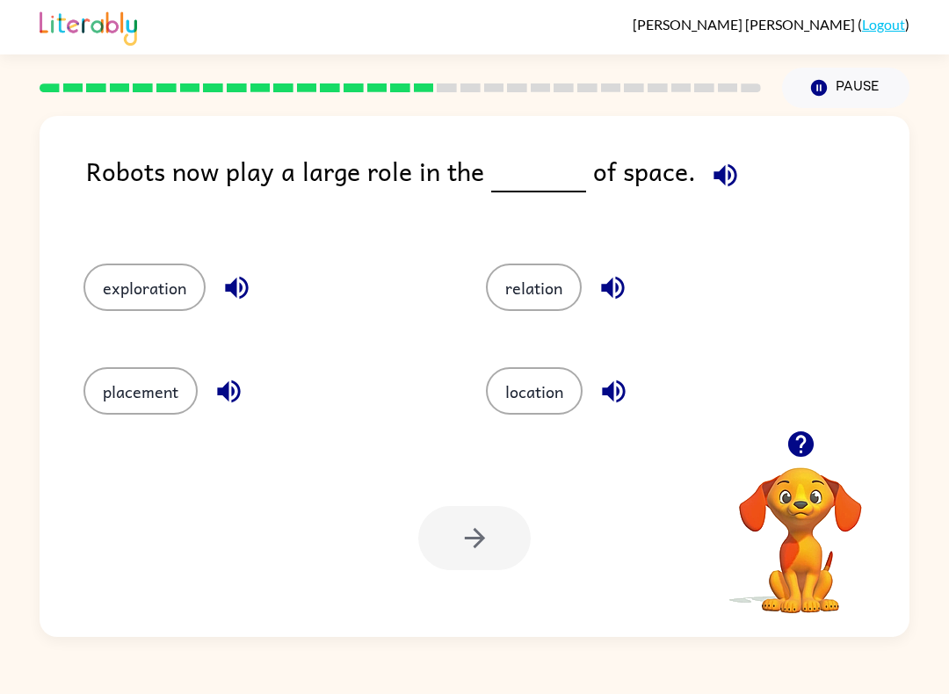
click at [147, 288] on button "exploration" at bounding box center [144, 287] width 122 height 47
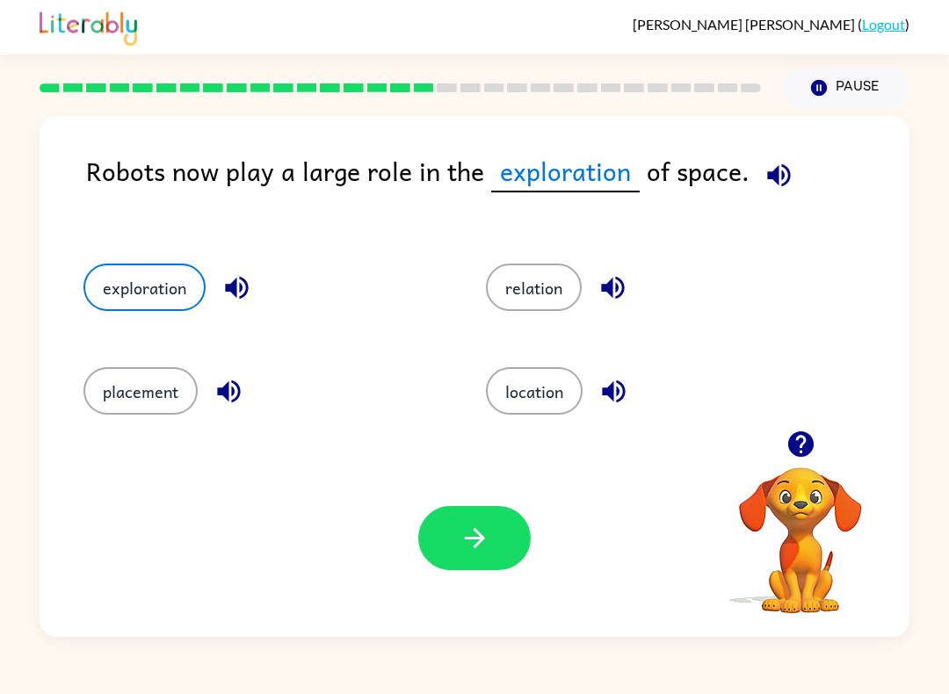
click at [520, 522] on button "button" at bounding box center [474, 538] width 112 height 64
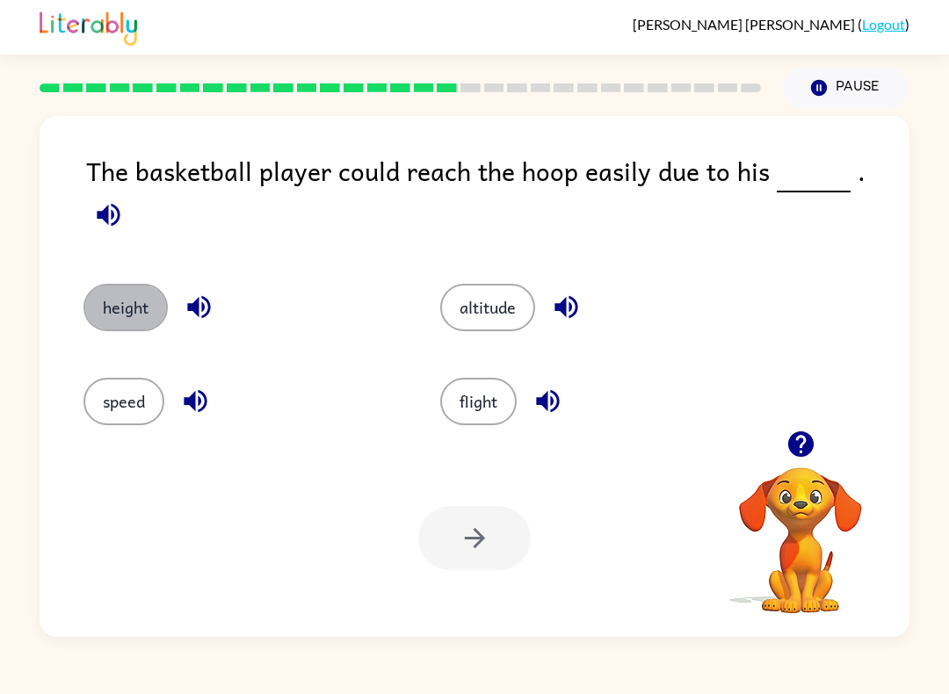
click at [129, 288] on button "height" at bounding box center [125, 307] width 84 height 47
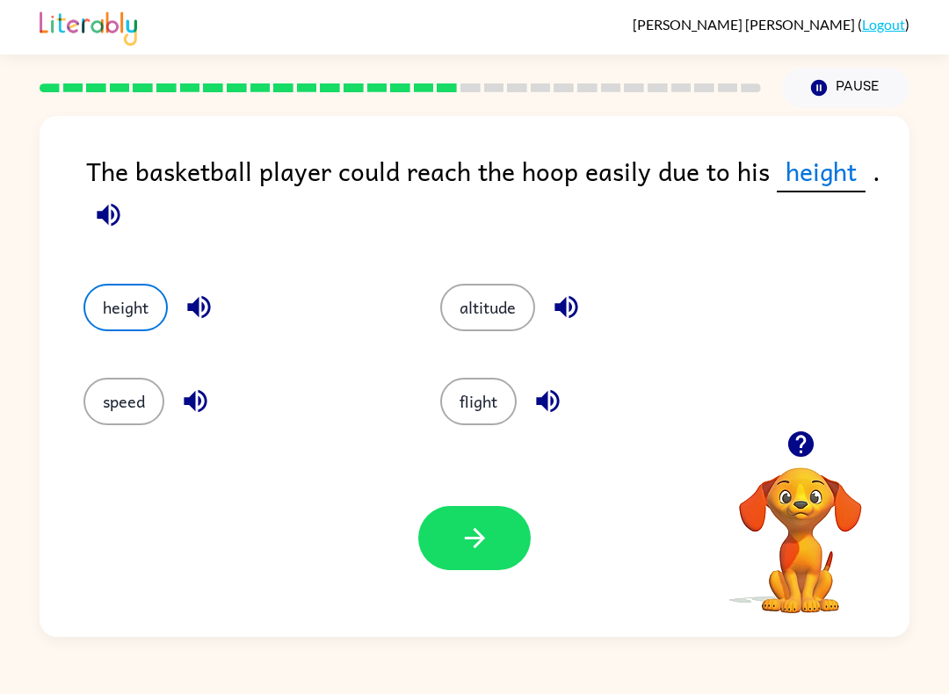
click at [496, 540] on button "button" at bounding box center [474, 538] width 112 height 64
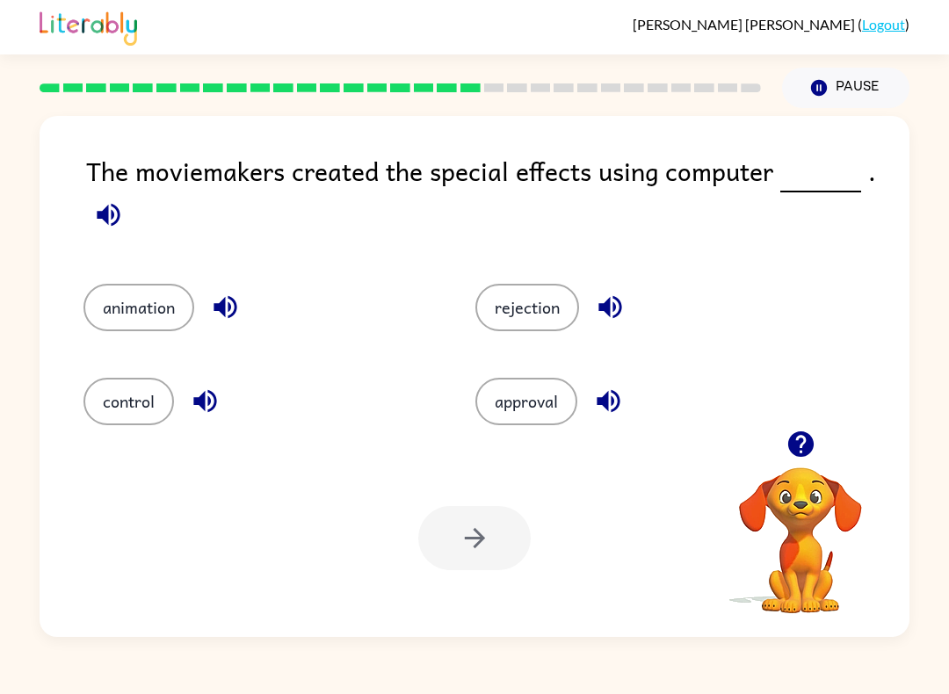
click at [117, 421] on button "control" at bounding box center [128, 401] width 91 height 47
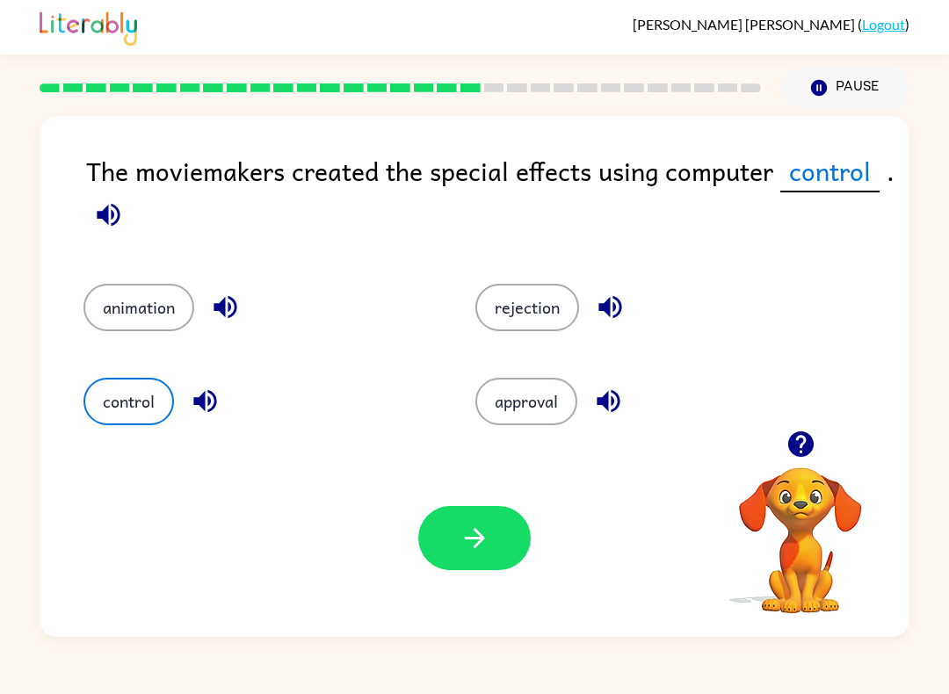
click at [486, 555] on button "button" at bounding box center [474, 538] width 112 height 64
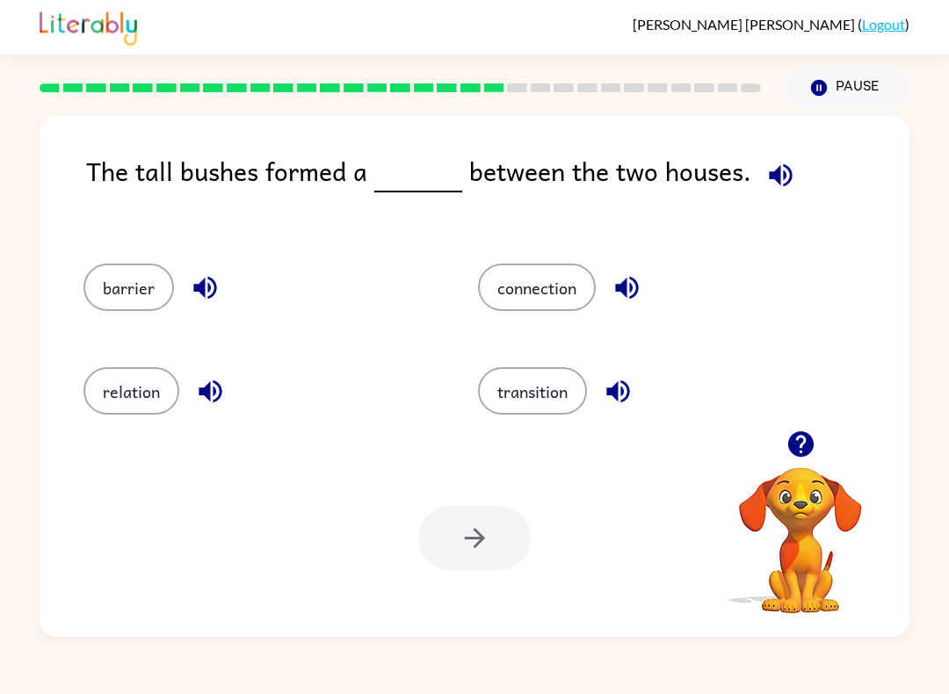
click at [555, 408] on button "transition" at bounding box center [532, 390] width 109 height 47
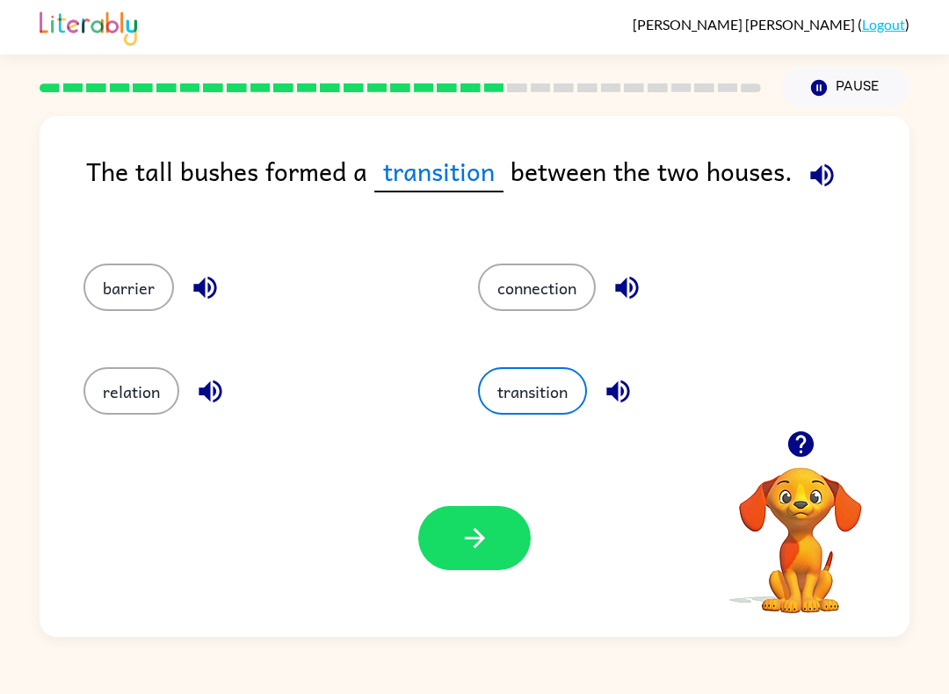
click at [136, 303] on button "barrier" at bounding box center [128, 287] width 91 height 47
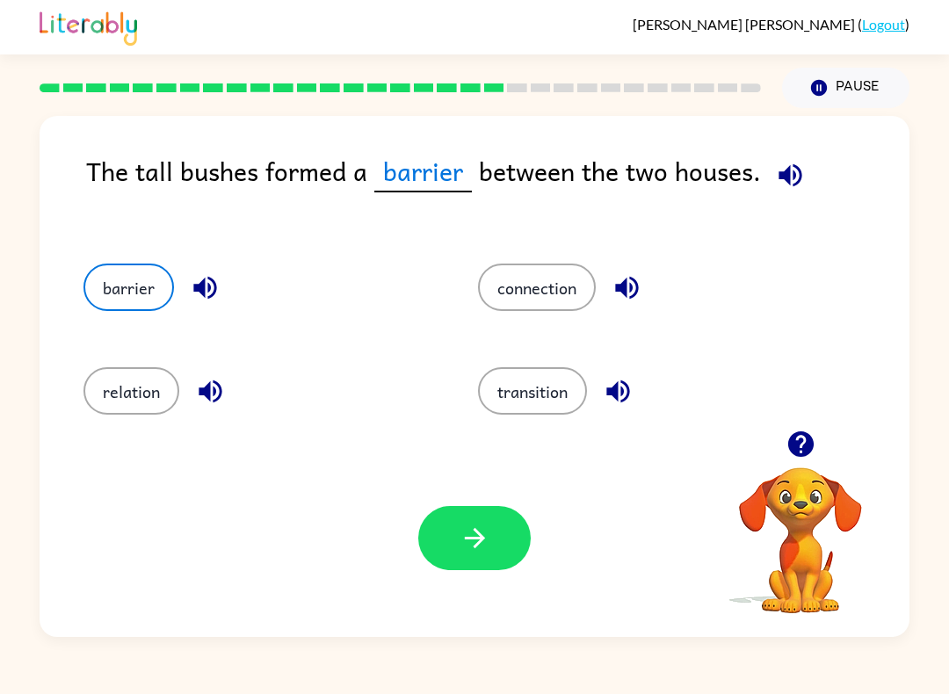
click at [138, 290] on button "barrier" at bounding box center [128, 287] width 91 height 47
click at [463, 541] on icon "button" at bounding box center [475, 538] width 31 height 31
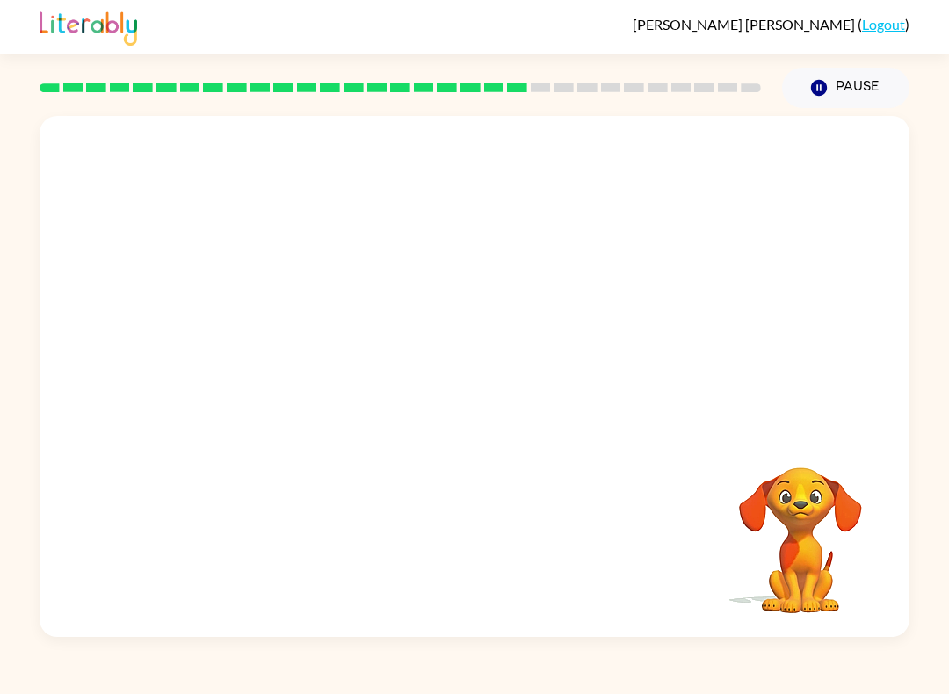
click at [326, 392] on video "Your browser must support playing .mp4 files to use Literably. Please try using…" at bounding box center [475, 273] width 870 height 315
click at [478, 369] on button "button" at bounding box center [474, 385] width 112 height 64
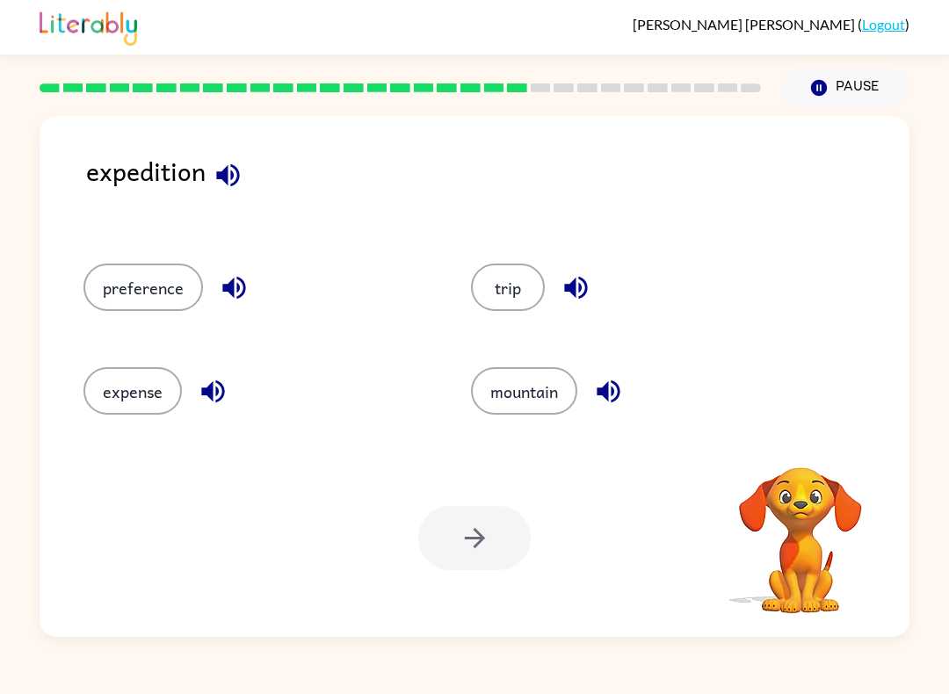
click at [519, 323] on div "trip" at bounding box center [632, 282] width 388 height 104
click at [509, 284] on button "trip" at bounding box center [508, 287] width 74 height 47
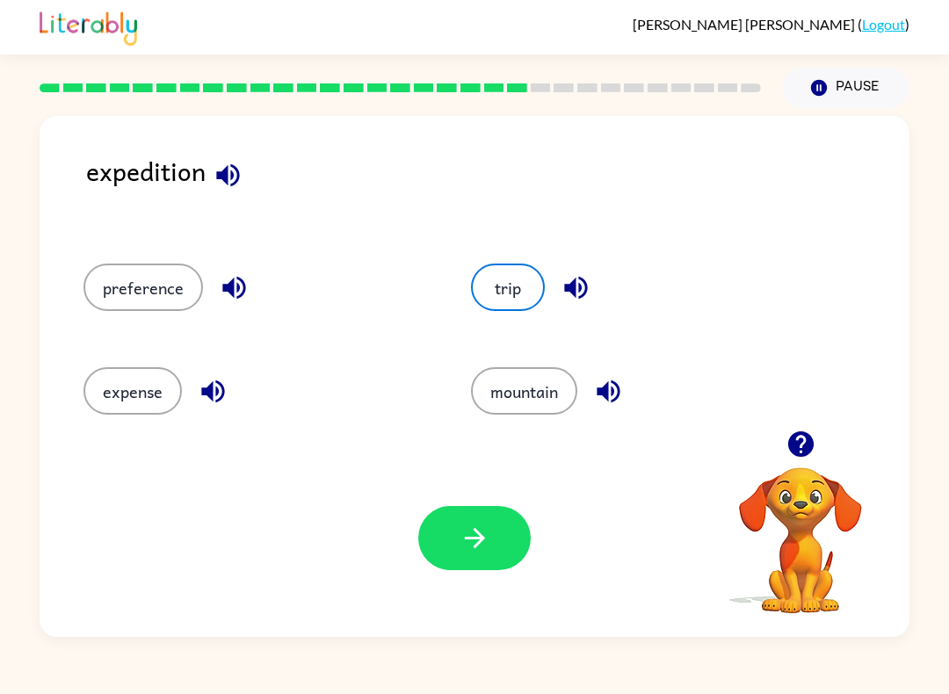
click at [485, 532] on icon "button" at bounding box center [475, 538] width 31 height 31
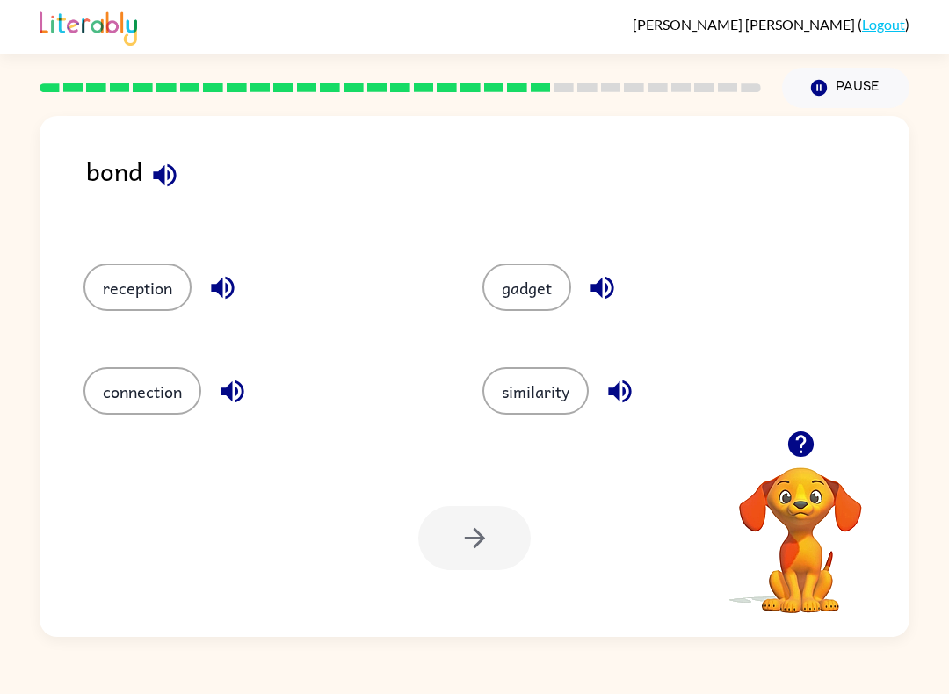
click at [141, 380] on button "connection" at bounding box center [142, 390] width 118 height 47
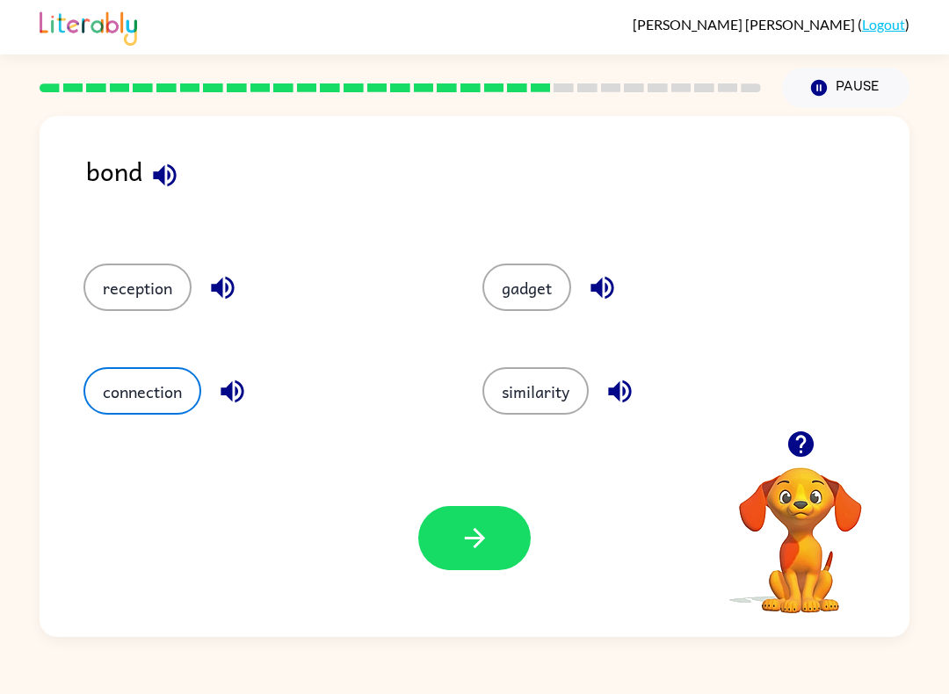
click at [457, 558] on button "button" at bounding box center [474, 538] width 112 height 64
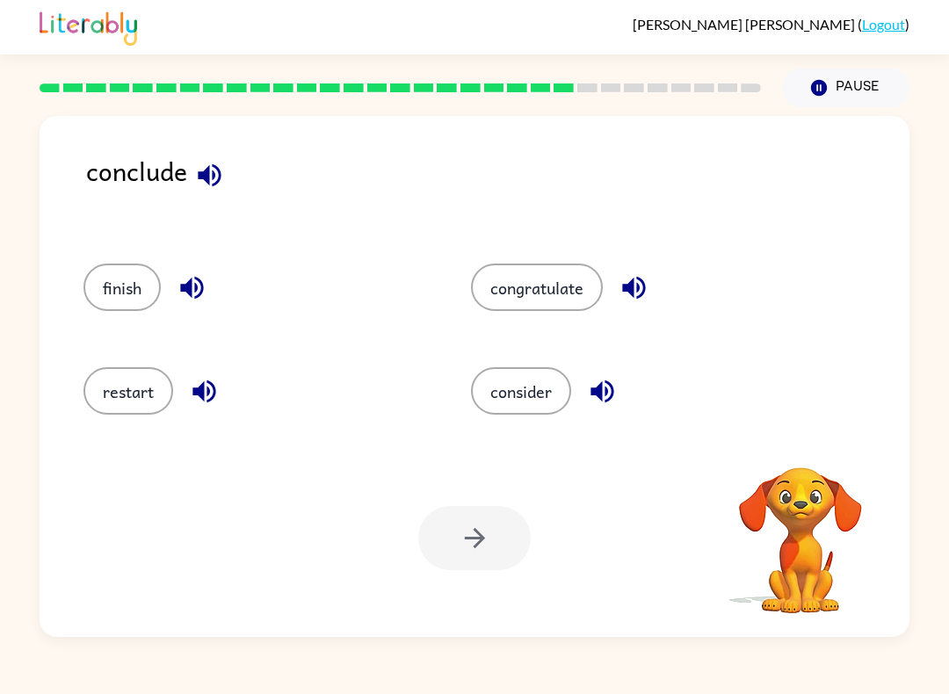
click at [113, 297] on button "finish" at bounding box center [121, 287] width 77 height 47
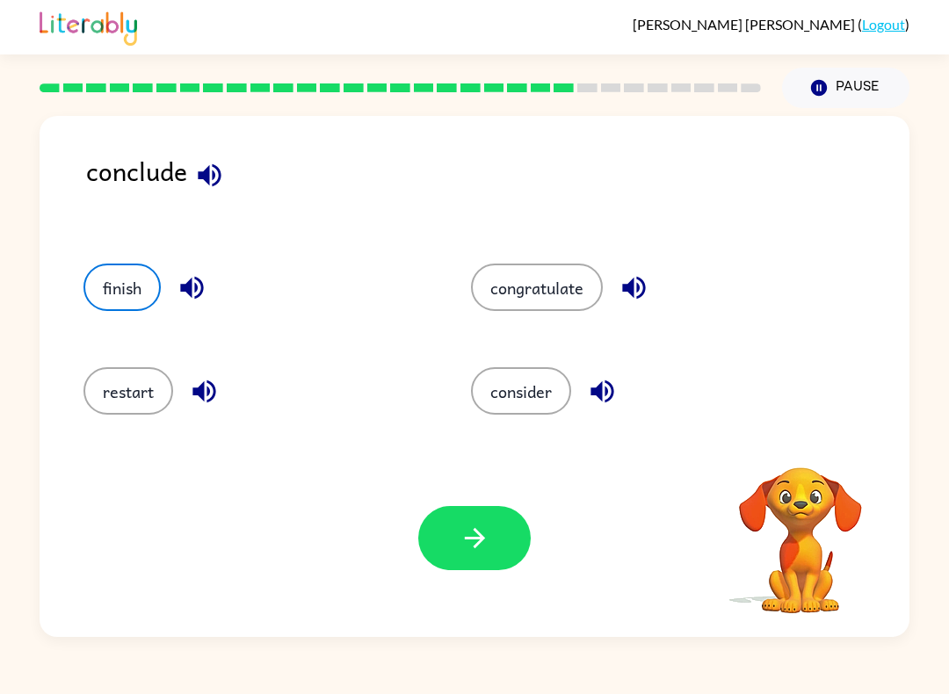
click at [465, 567] on button "button" at bounding box center [474, 538] width 112 height 64
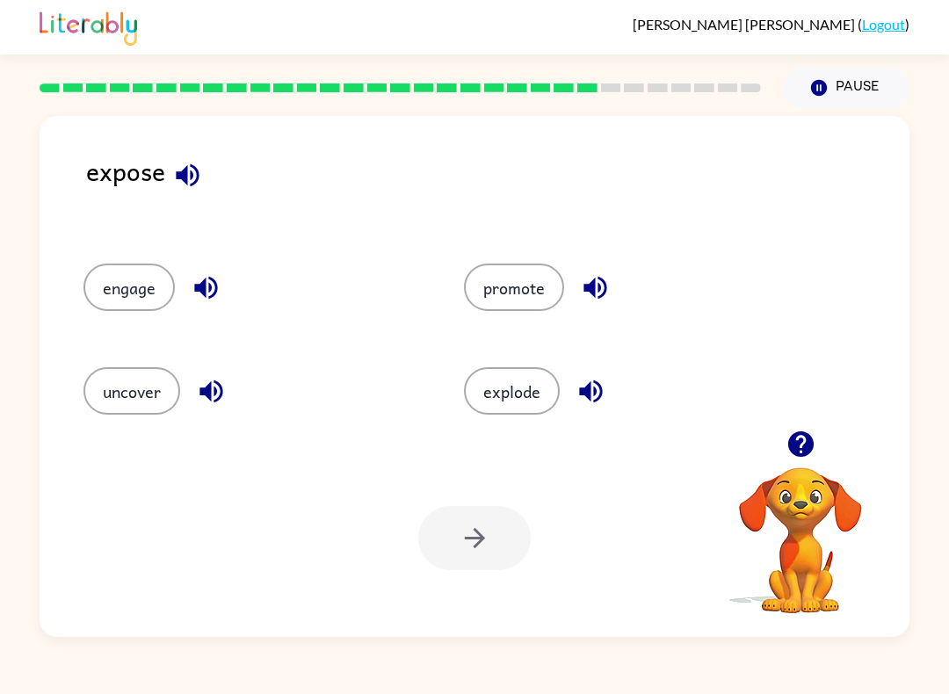
click at [508, 371] on button "explode" at bounding box center [512, 390] width 96 height 47
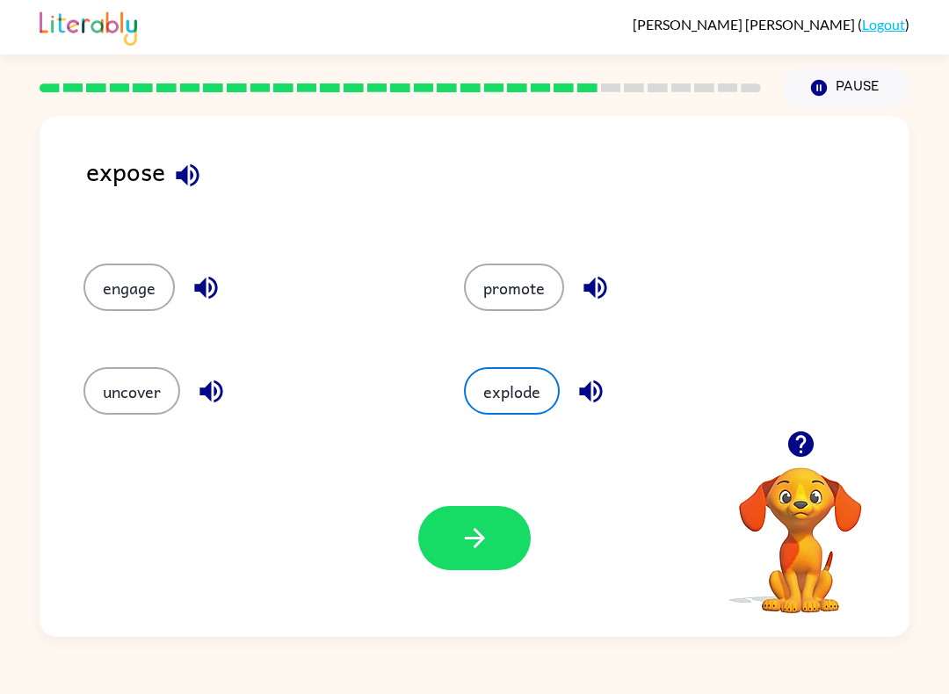
click at [169, 372] on button "uncover" at bounding box center [131, 390] width 97 height 47
click at [127, 265] on button "engage" at bounding box center [128, 287] width 91 height 47
click at [141, 377] on button "uncover" at bounding box center [131, 390] width 97 height 47
click at [471, 540] on icon "button" at bounding box center [475, 538] width 31 height 31
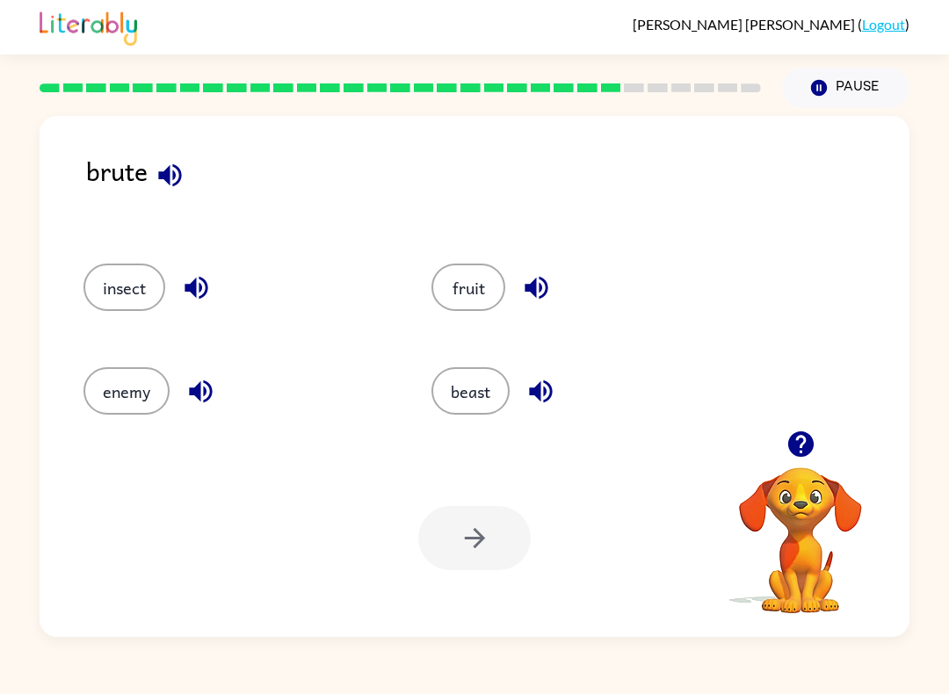
click at [487, 379] on button "beast" at bounding box center [471, 390] width 78 height 47
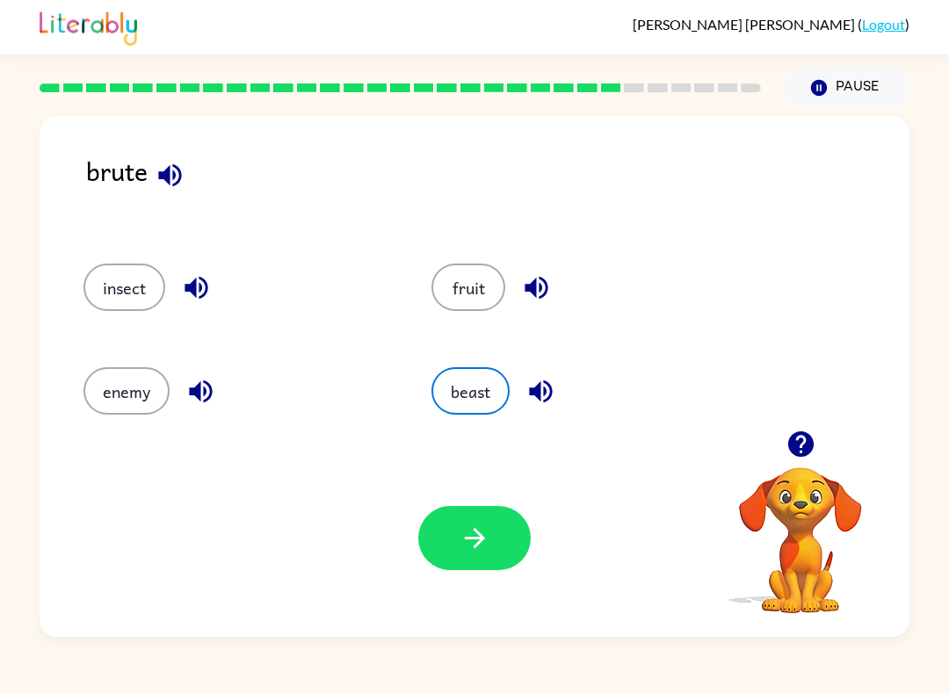
click at [490, 517] on button "button" at bounding box center [474, 538] width 112 height 64
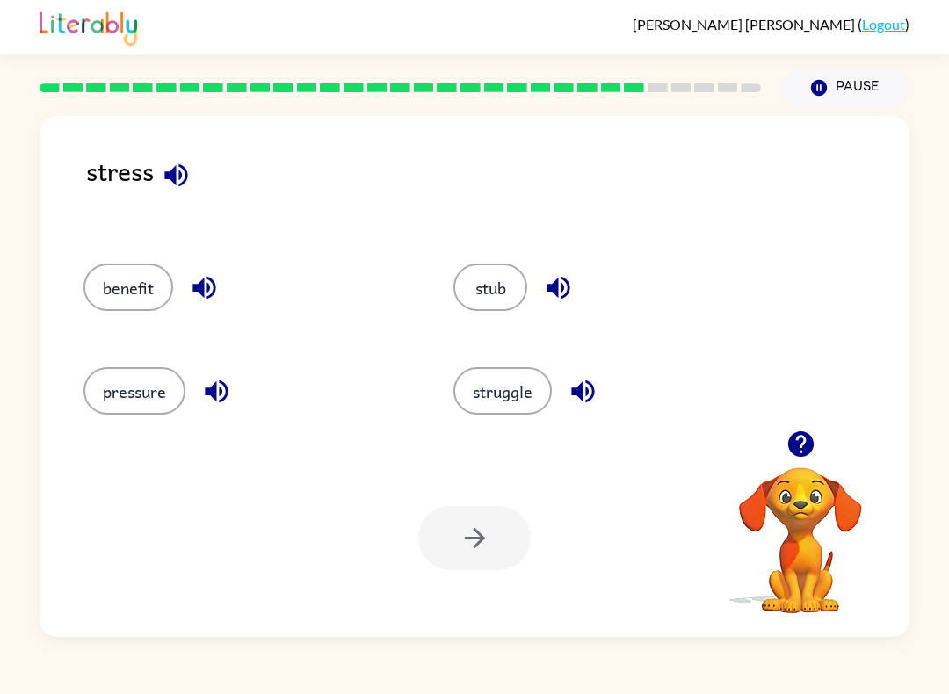
click at [505, 399] on button "struggle" at bounding box center [502, 390] width 98 height 47
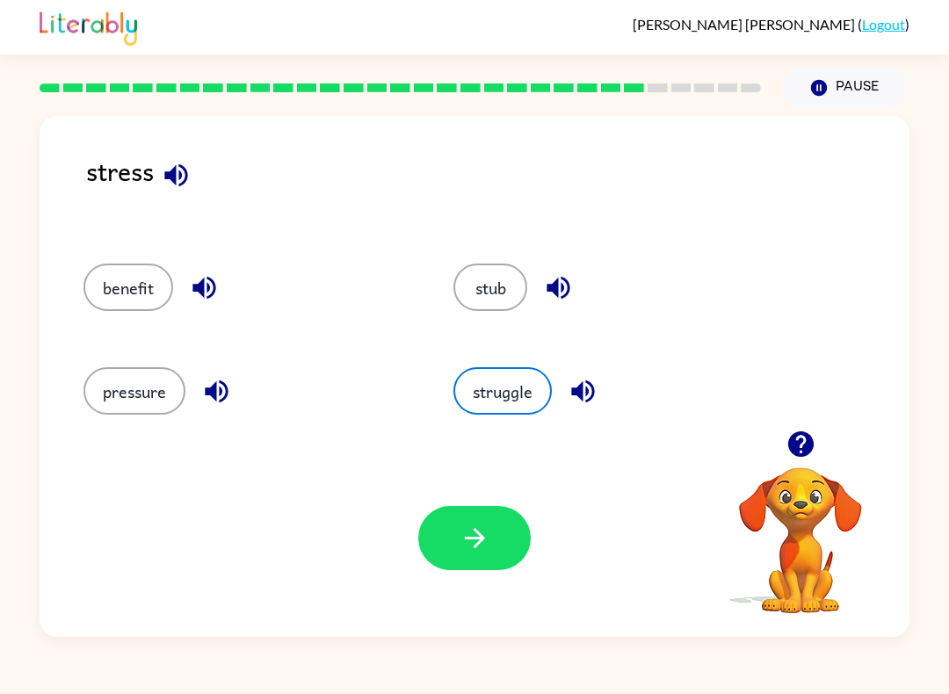
click at [522, 537] on button "button" at bounding box center [474, 538] width 112 height 64
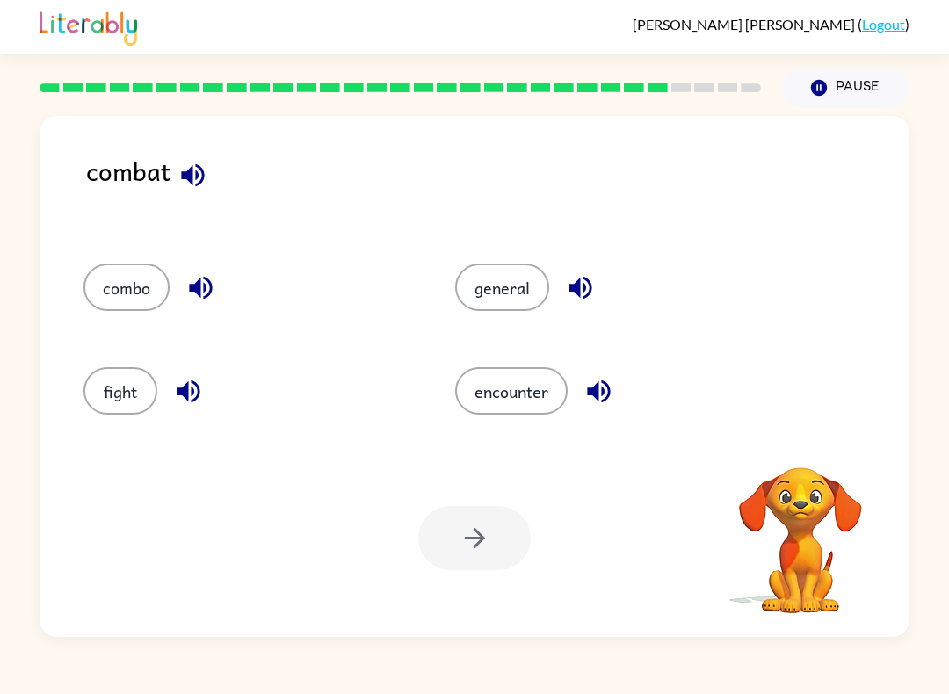
click at [125, 391] on button "fight" at bounding box center [120, 390] width 74 height 47
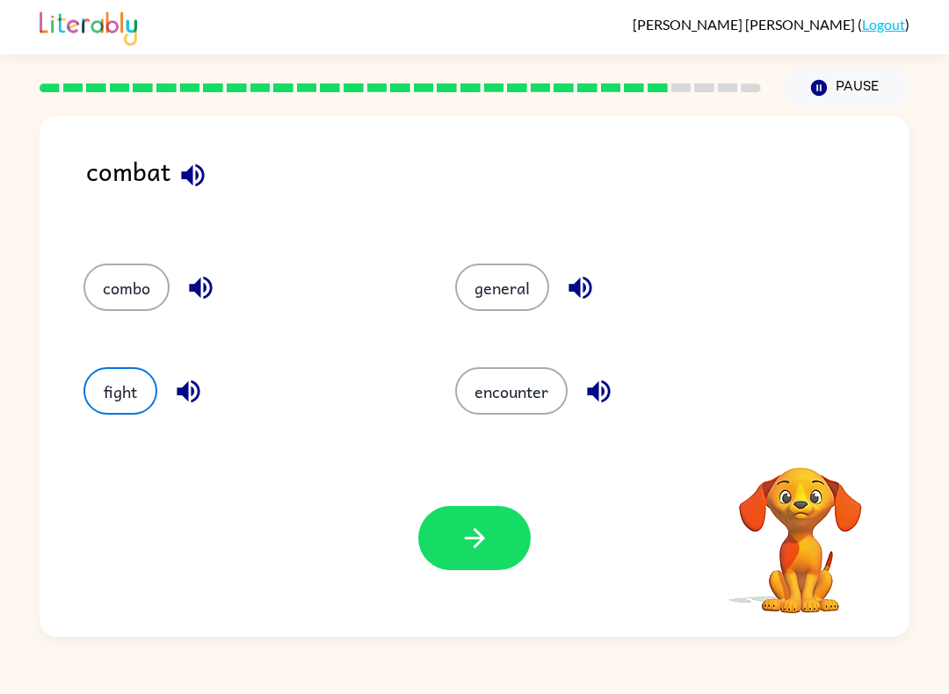
click at [510, 519] on button "button" at bounding box center [474, 538] width 112 height 64
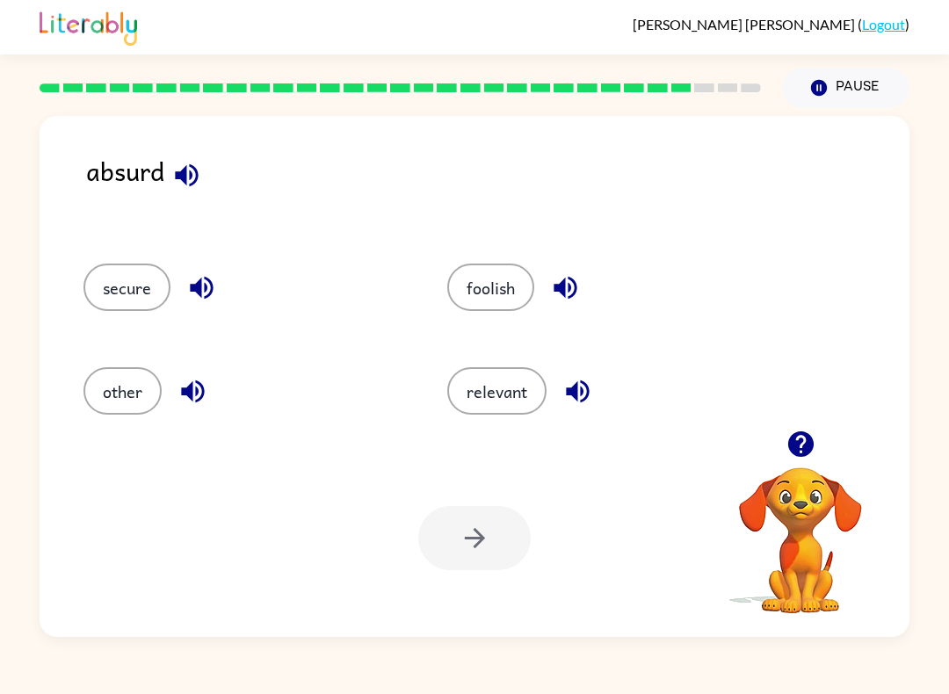
click at [500, 288] on button "foolish" at bounding box center [490, 287] width 87 height 47
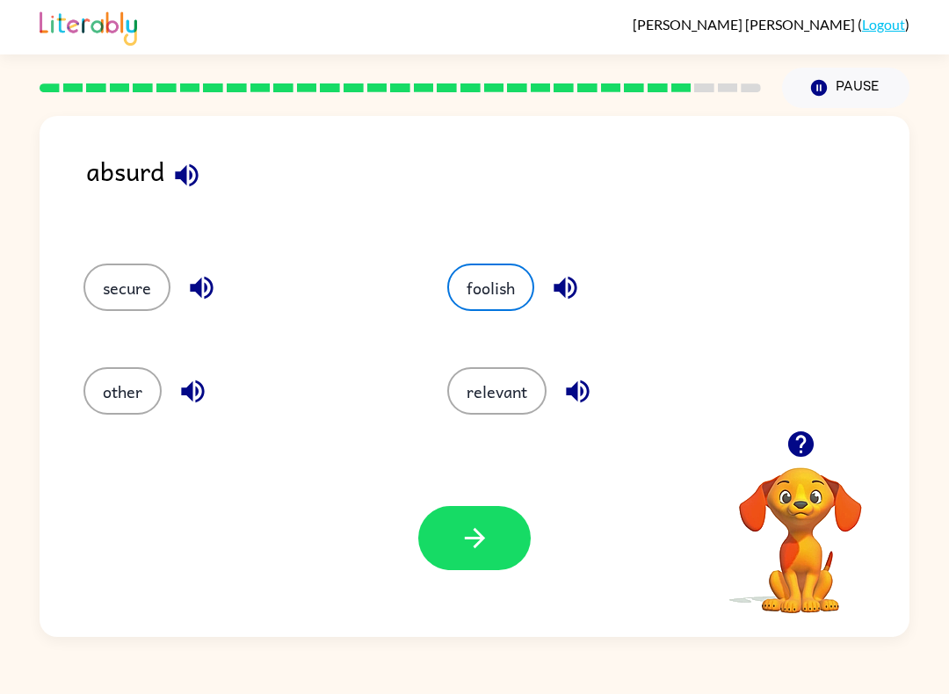
click at [493, 528] on button "button" at bounding box center [474, 538] width 112 height 64
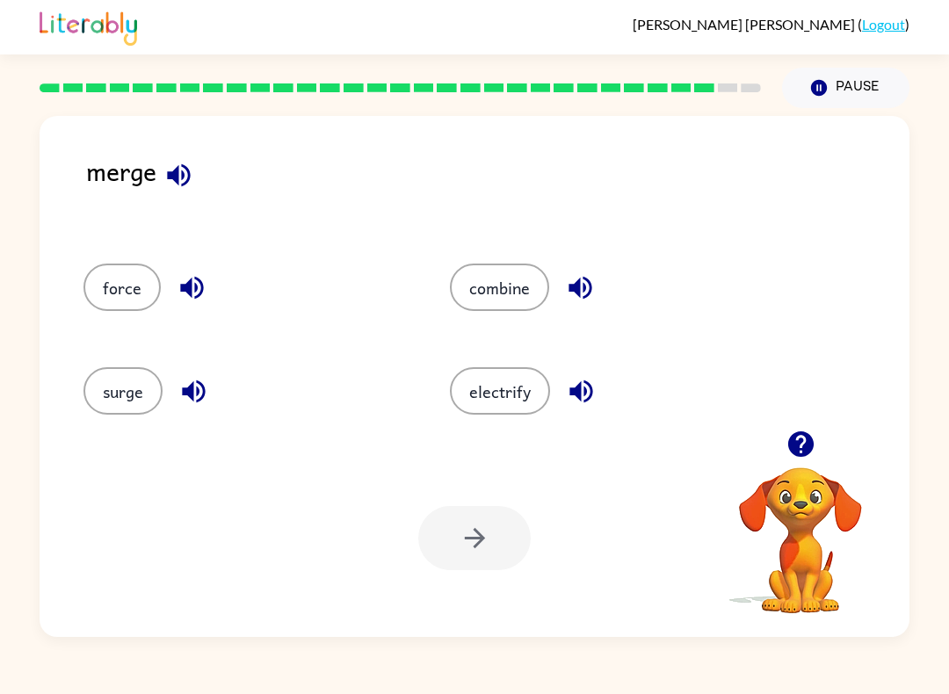
click at [495, 310] on button "combine" at bounding box center [499, 287] width 99 height 47
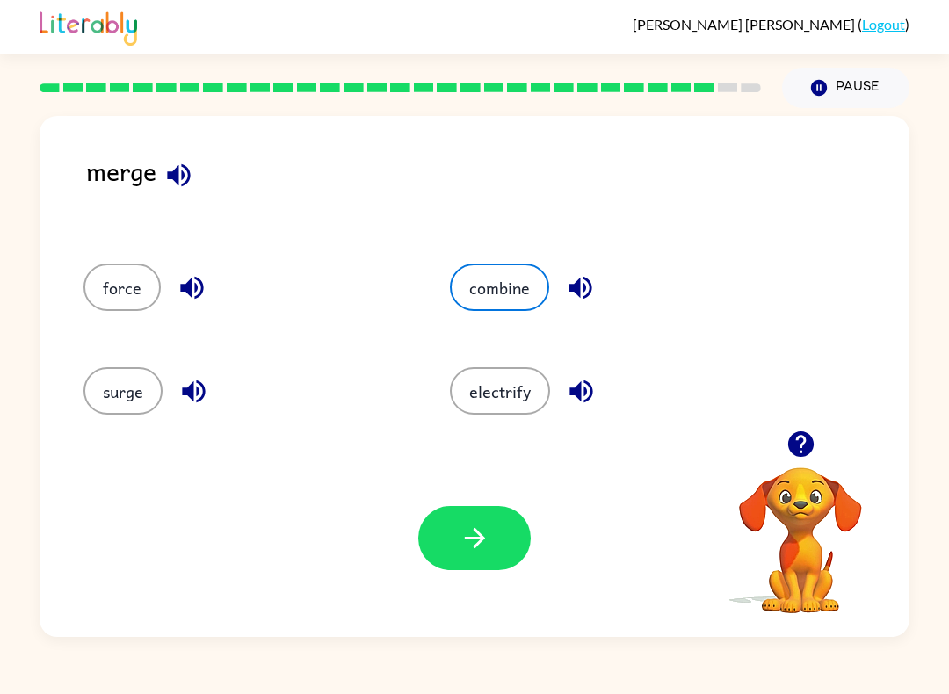
click at [127, 285] on button "force" at bounding box center [121, 287] width 77 height 47
click at [504, 393] on button "electrify" at bounding box center [500, 390] width 100 height 47
click at [507, 287] on button "combine" at bounding box center [499, 287] width 99 height 47
click at [475, 521] on button "button" at bounding box center [474, 538] width 112 height 64
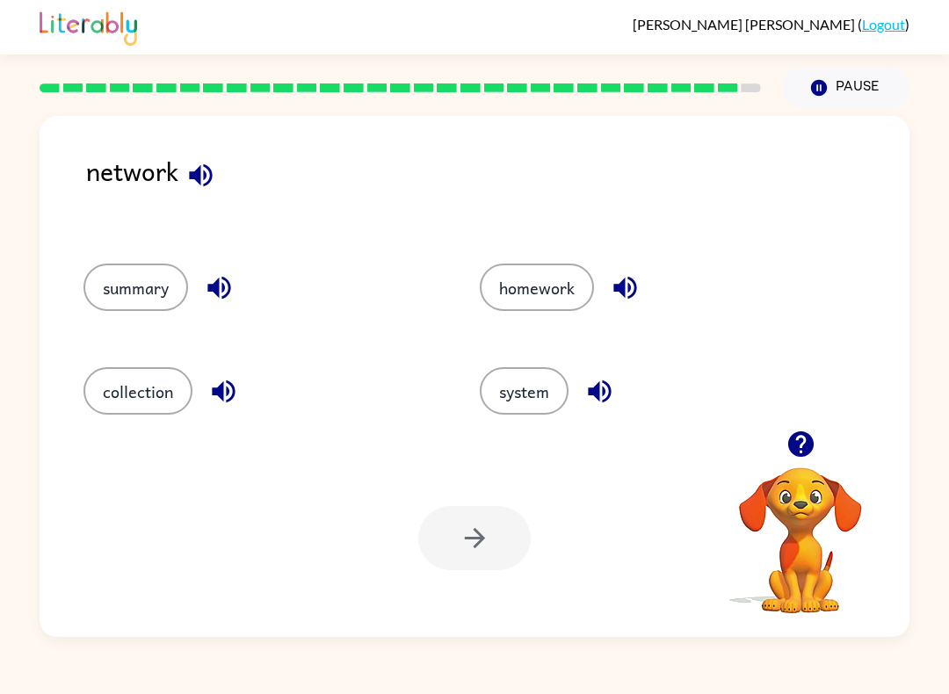
click at [134, 292] on button "summary" at bounding box center [135, 287] width 105 height 47
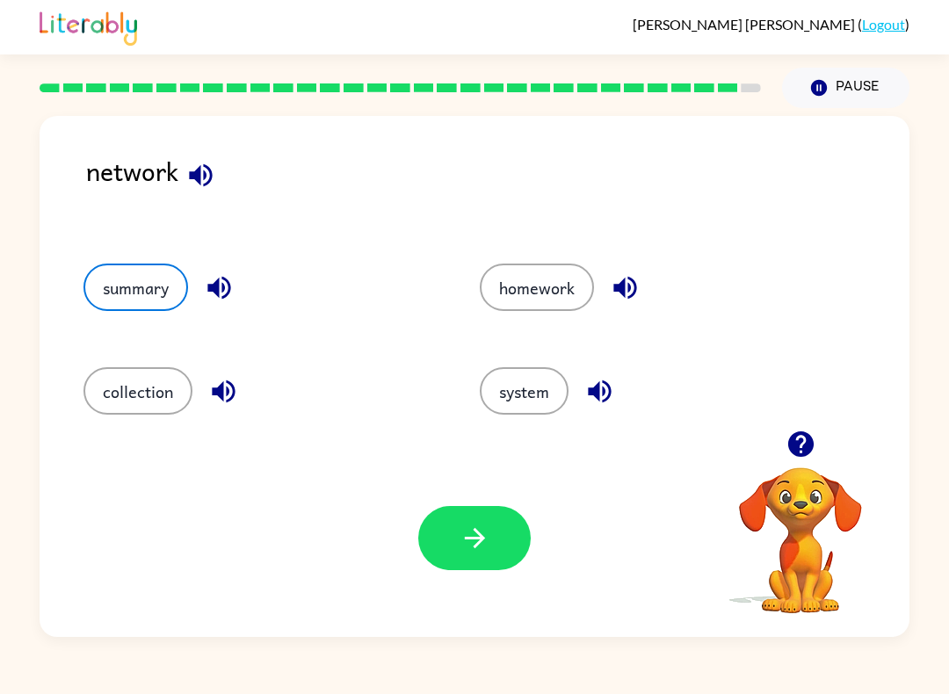
click at [517, 406] on button "system" at bounding box center [524, 390] width 89 height 47
click at [579, 276] on button "homework" at bounding box center [537, 287] width 114 height 47
click at [157, 311] on button "summary" at bounding box center [135, 287] width 105 height 47
click at [136, 368] on button "collection" at bounding box center [137, 390] width 109 height 47
click at [534, 378] on button "system" at bounding box center [524, 390] width 89 height 47
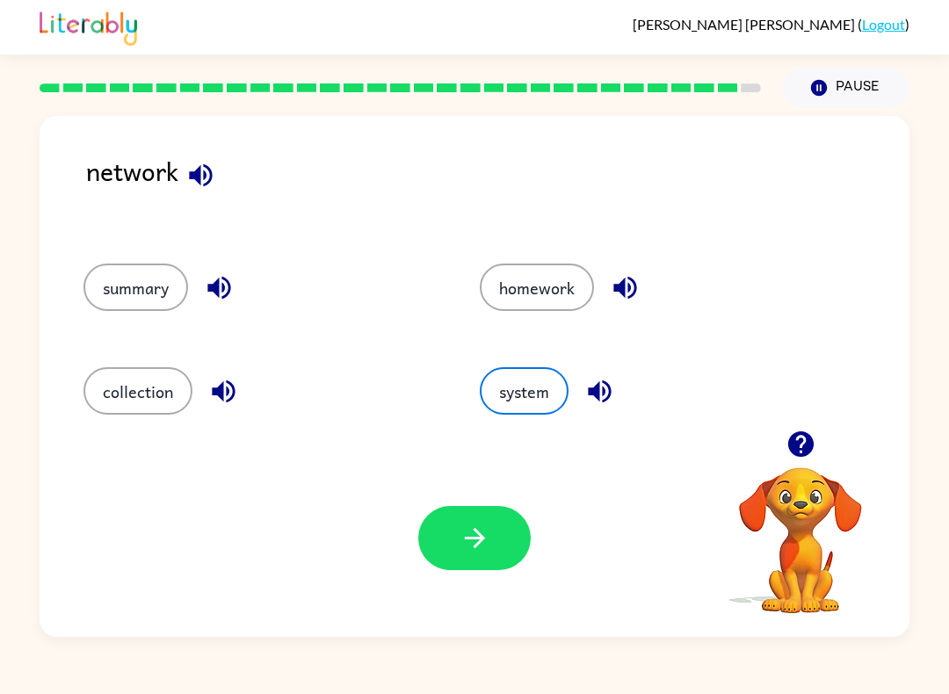
click at [548, 304] on button "homework" at bounding box center [537, 287] width 114 height 47
click at [140, 284] on button "summary" at bounding box center [135, 287] width 105 height 47
click at [544, 384] on button "system" at bounding box center [524, 390] width 89 height 47
click at [141, 290] on button "summary" at bounding box center [135, 287] width 105 height 47
click at [535, 280] on button "homework" at bounding box center [537, 287] width 114 height 47
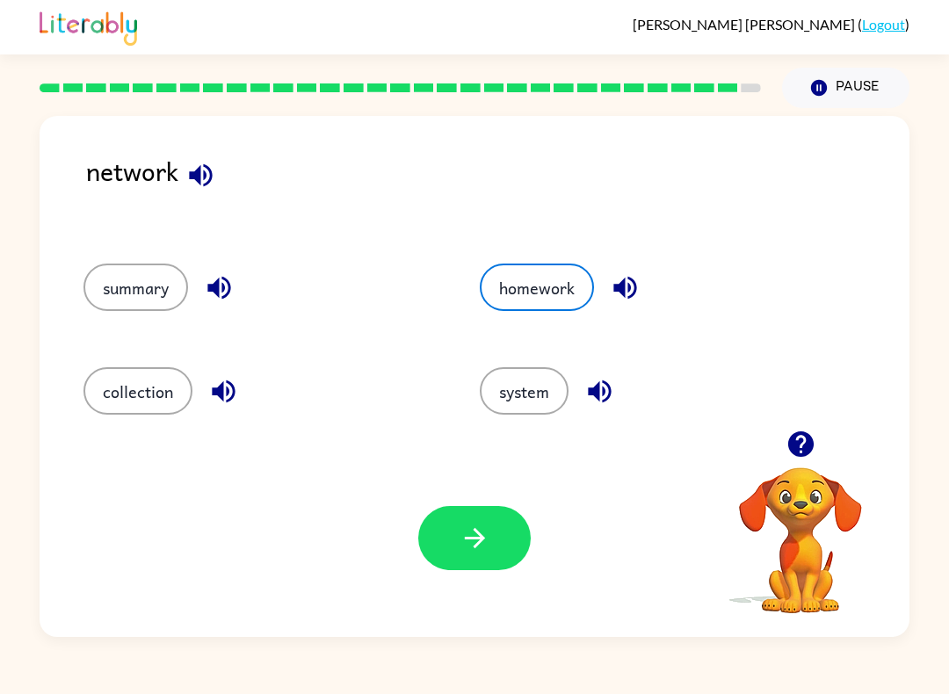
click at [535, 396] on button "system" at bounding box center [524, 390] width 89 height 47
click at [137, 370] on button "collection" at bounding box center [137, 390] width 109 height 47
click at [475, 545] on icon "button" at bounding box center [475, 538] width 31 height 31
